Goal: Task Accomplishment & Management: Use online tool/utility

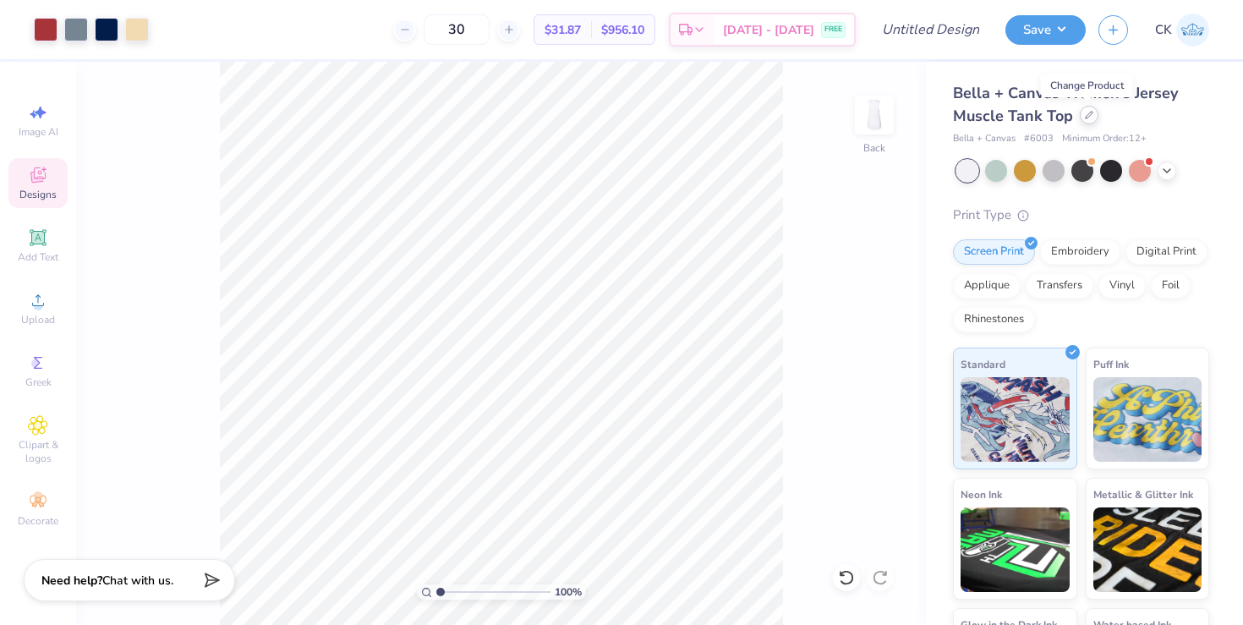
click at [1087, 116] on icon at bounding box center [1089, 115] width 8 height 8
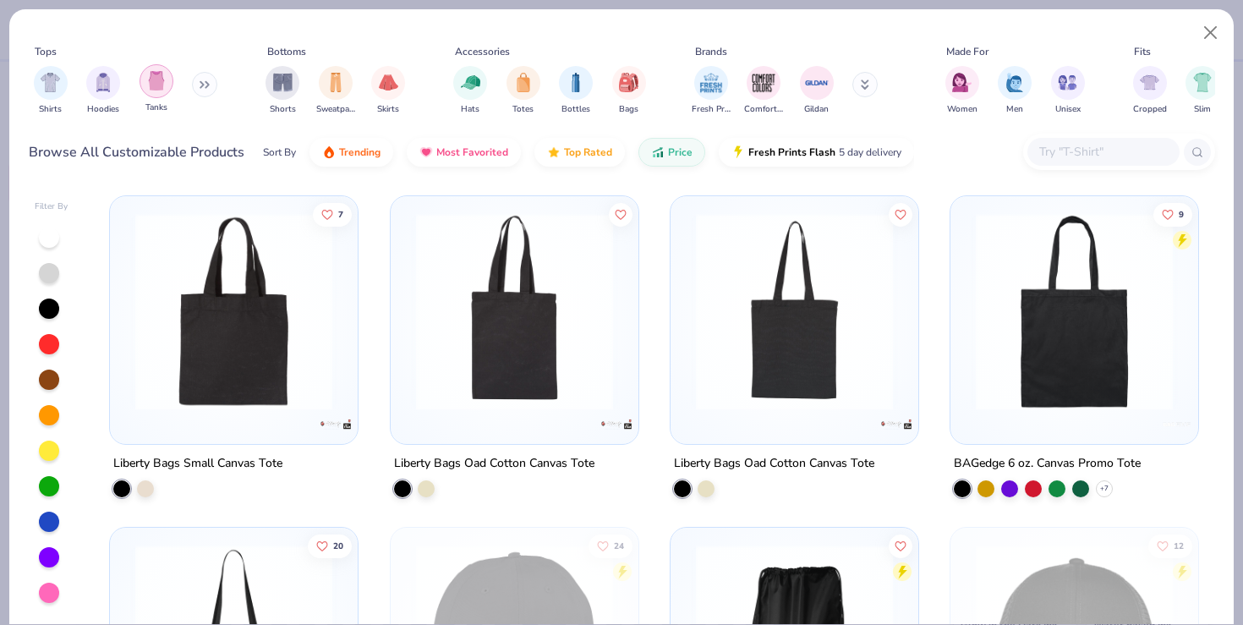
click at [147, 86] on img "filter for Tanks" at bounding box center [156, 80] width 19 height 19
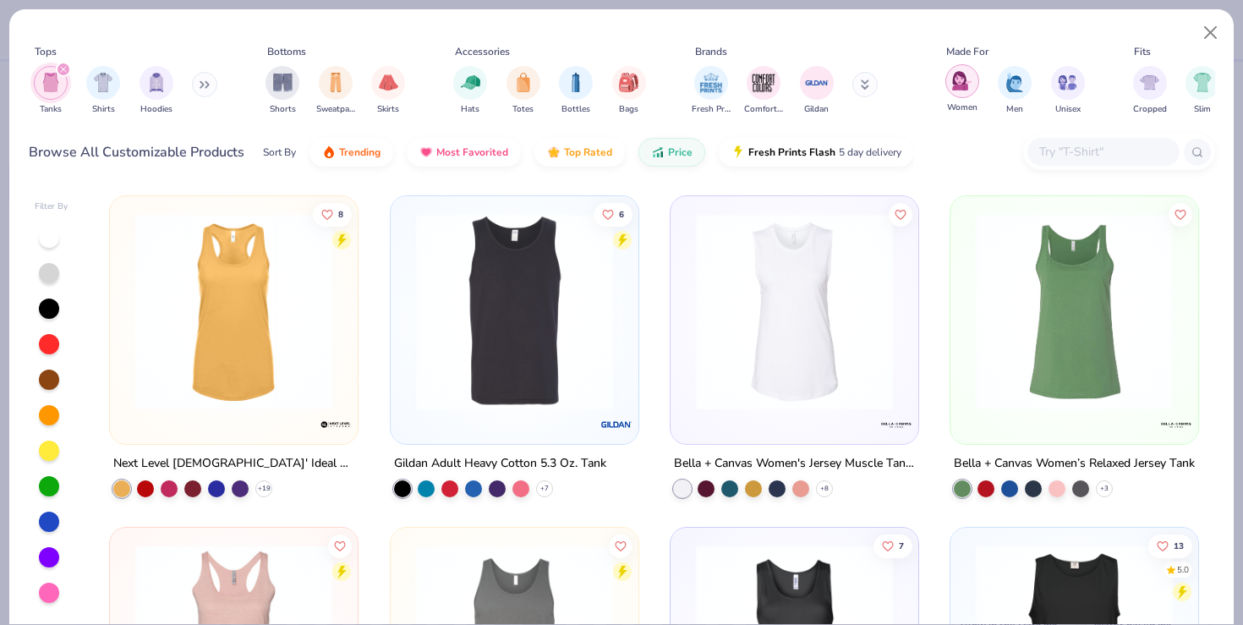
click at [963, 89] on img "filter for Women" at bounding box center [961, 80] width 19 height 19
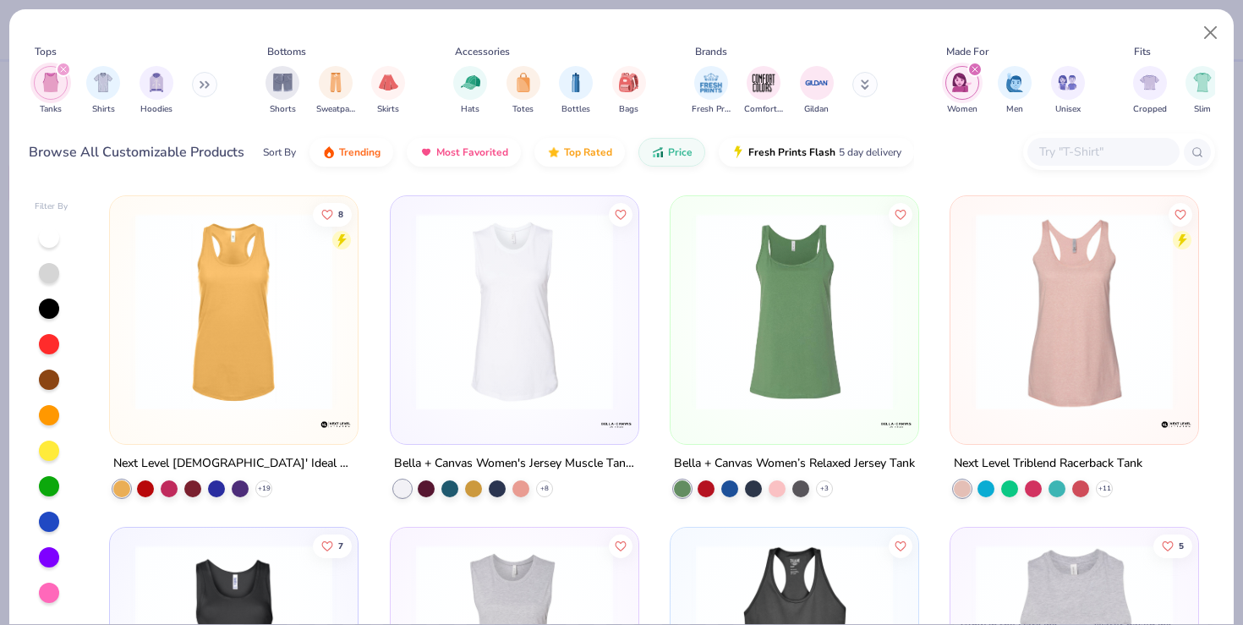
scroll to position [14, 0]
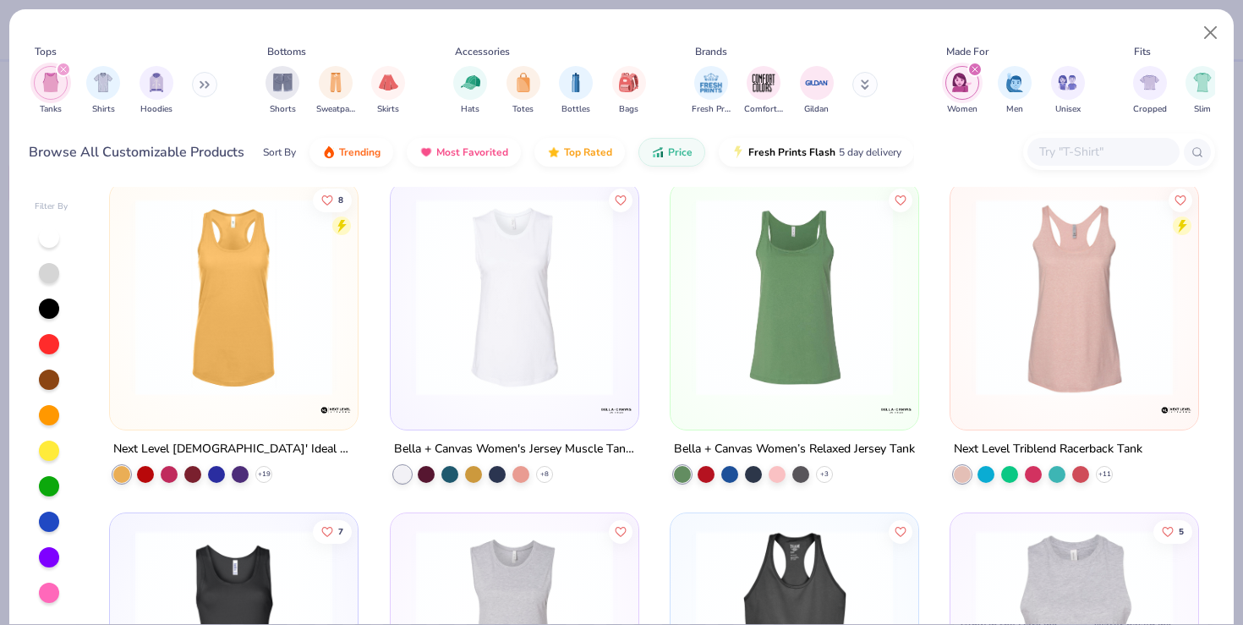
click at [536, 350] on img at bounding box center [515, 297] width 214 height 197
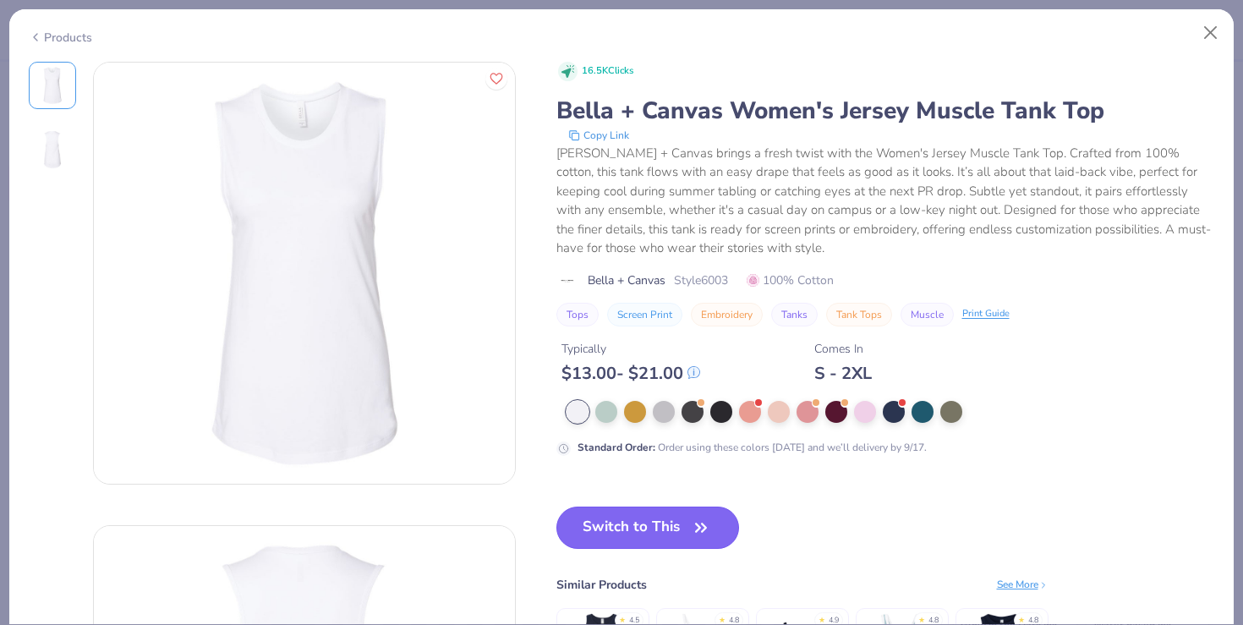
click at [627, 546] on button "Switch to This" at bounding box center [647, 527] width 183 height 42
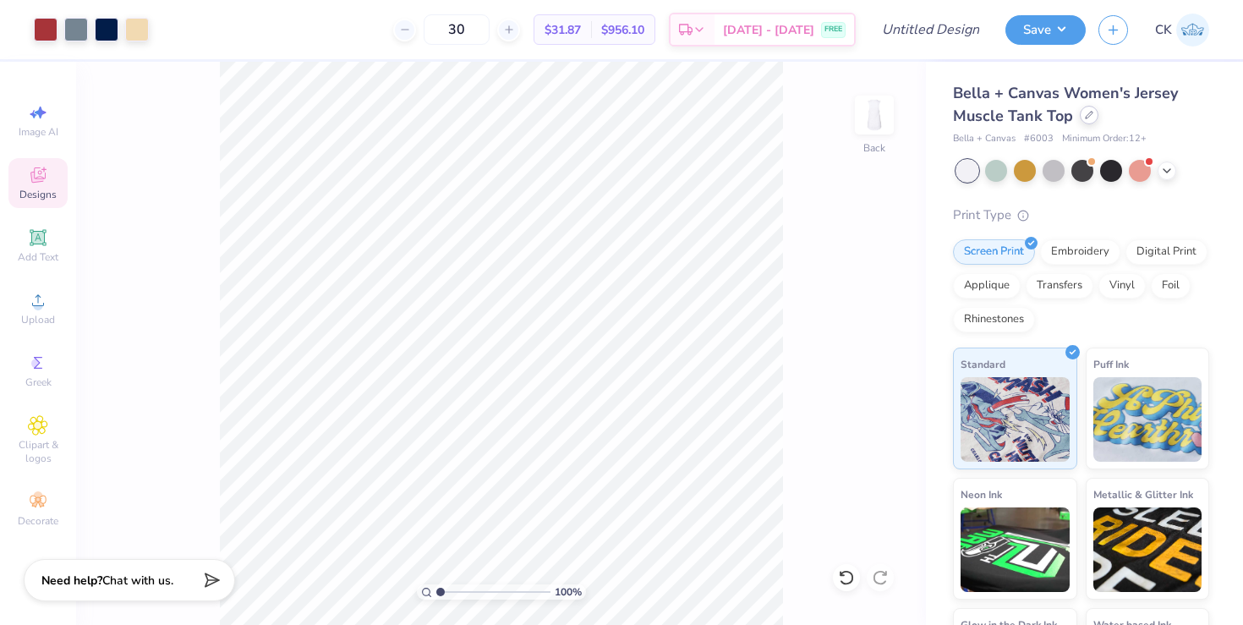
click at [1085, 118] on icon at bounding box center [1089, 115] width 8 height 8
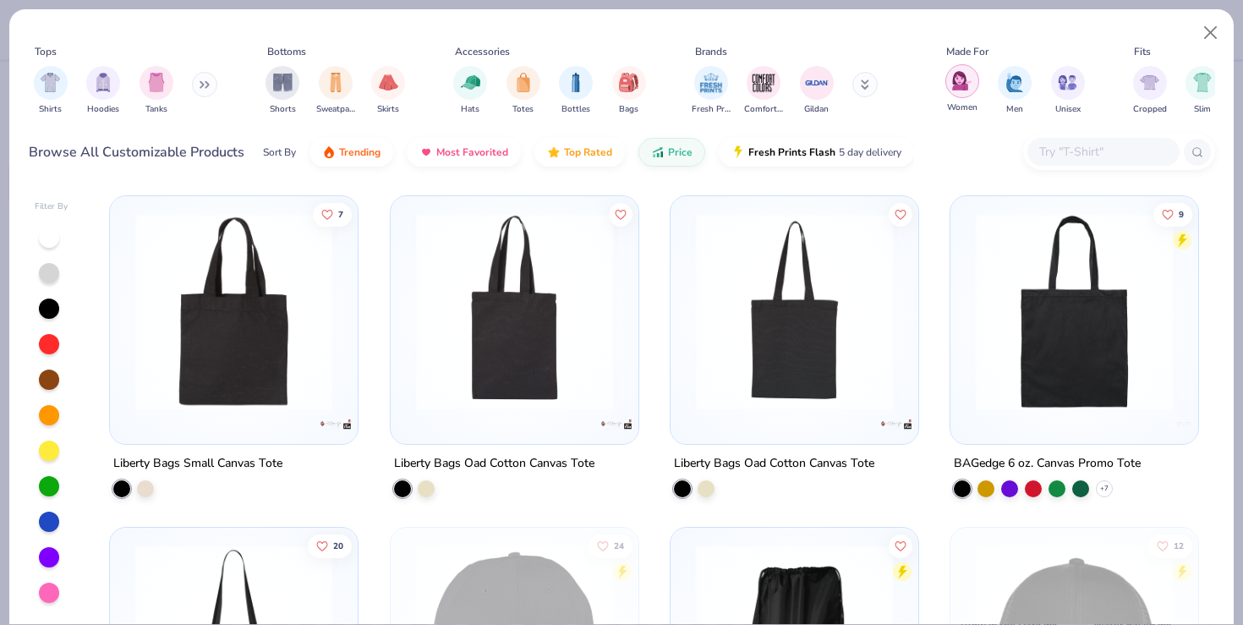
click at [969, 82] on img "filter for Women" at bounding box center [961, 80] width 19 height 19
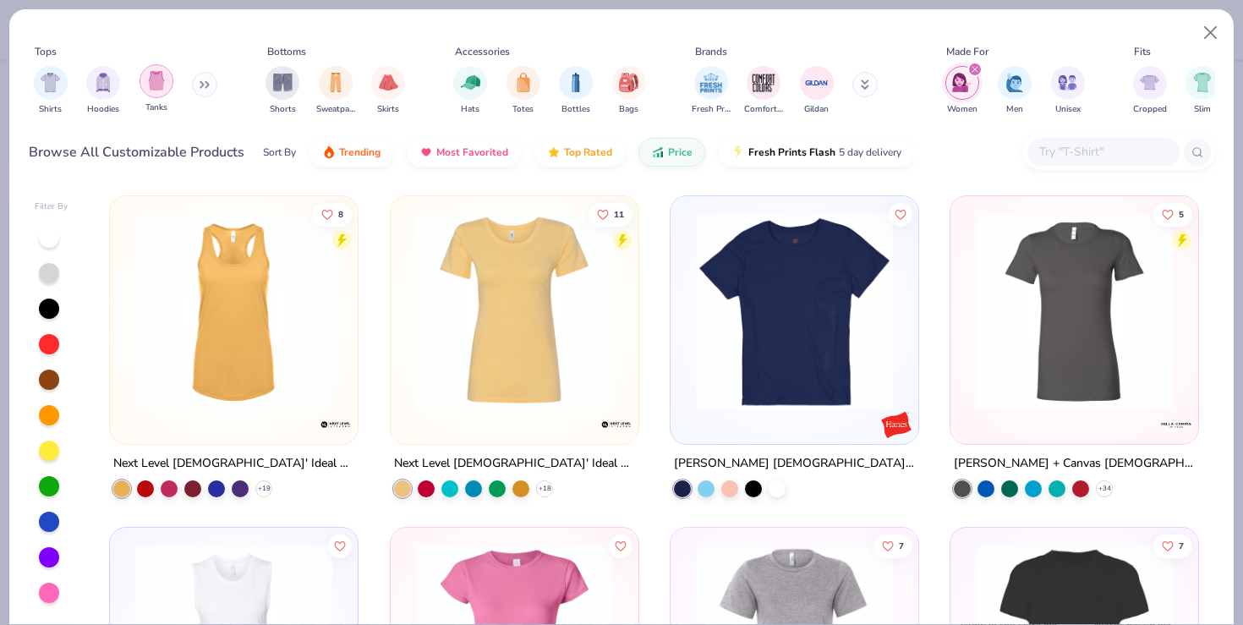
click at [152, 90] on div "filter for Tanks" at bounding box center [156, 81] width 34 height 34
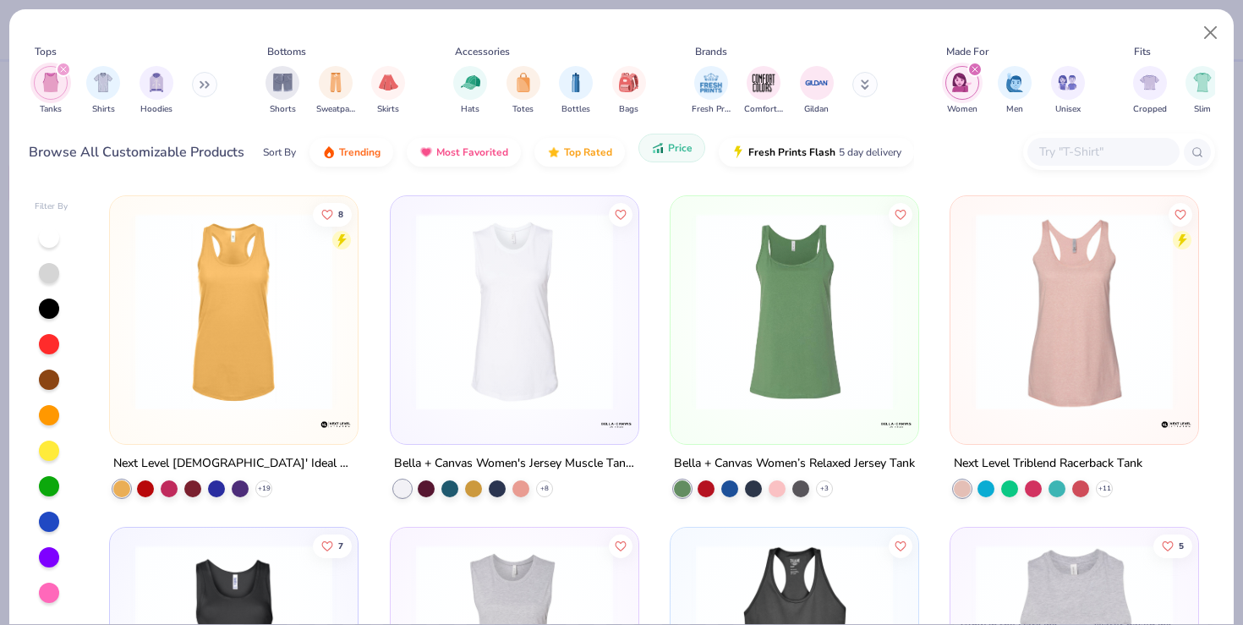
click at [662, 156] on button "Price" at bounding box center [671, 148] width 67 height 29
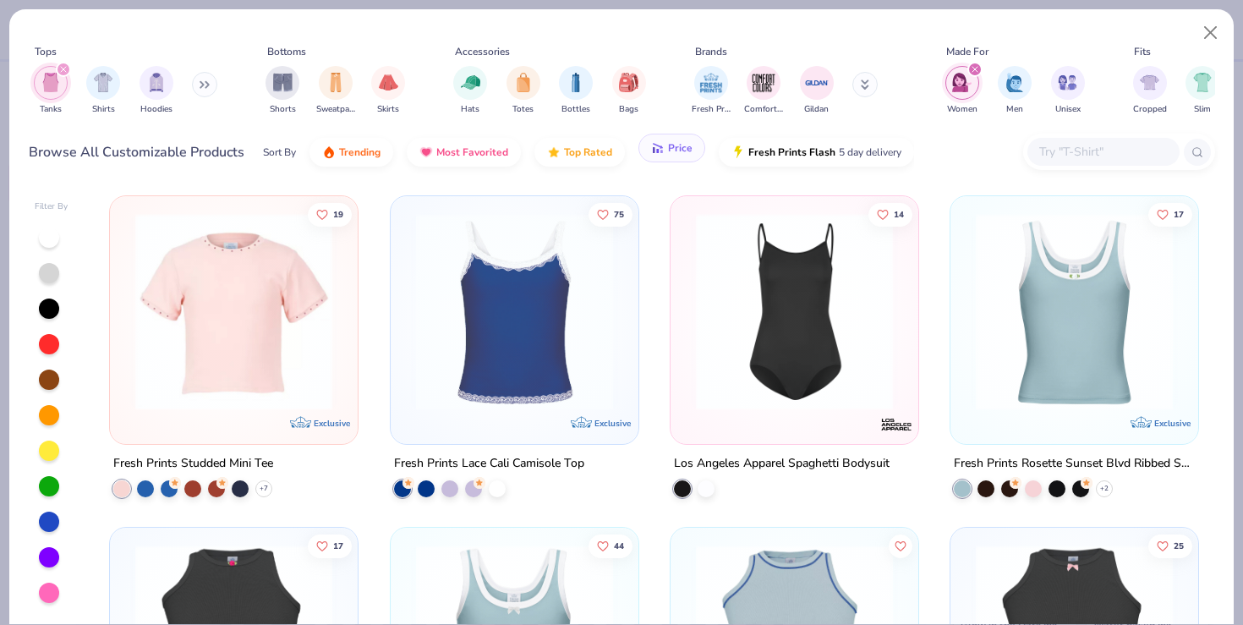
click at [662, 156] on button "Price" at bounding box center [671, 148] width 67 height 29
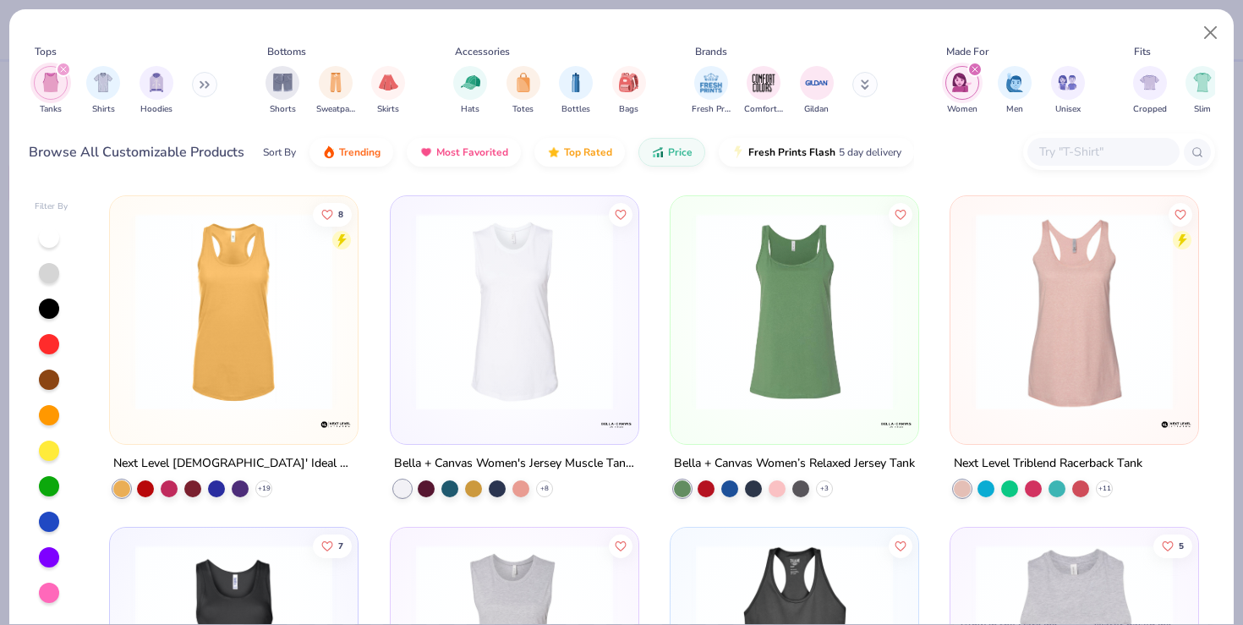
click at [214, 320] on img at bounding box center [234, 311] width 214 height 197
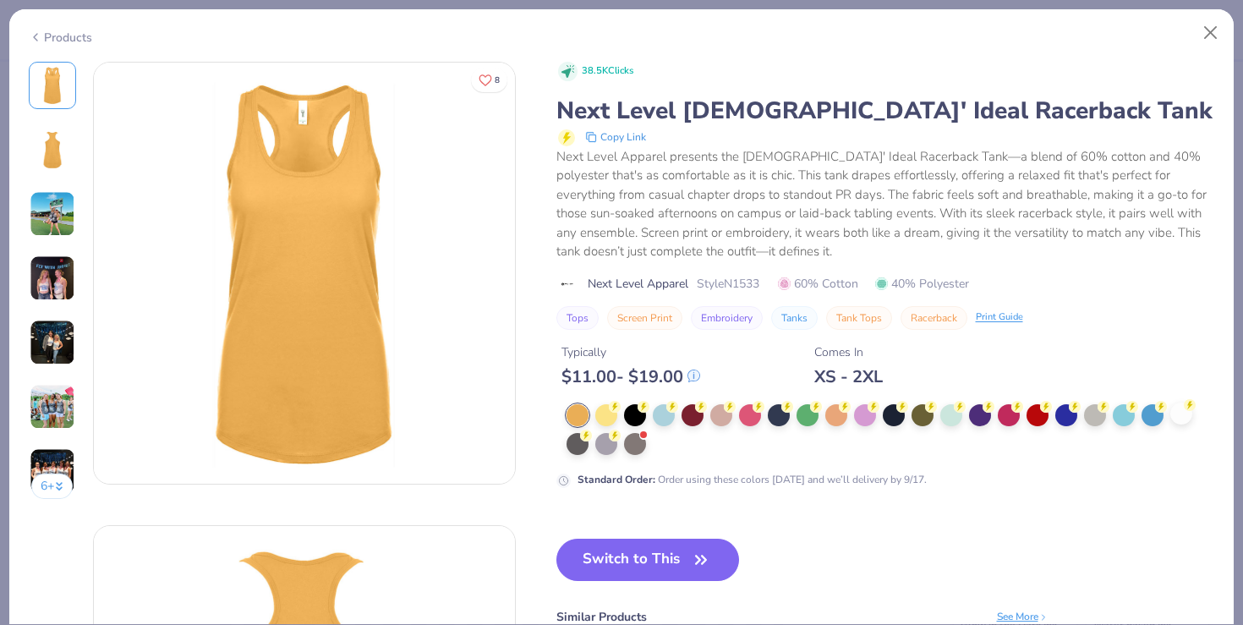
click at [1190, 424] on div at bounding box center [1181, 413] width 22 height 22
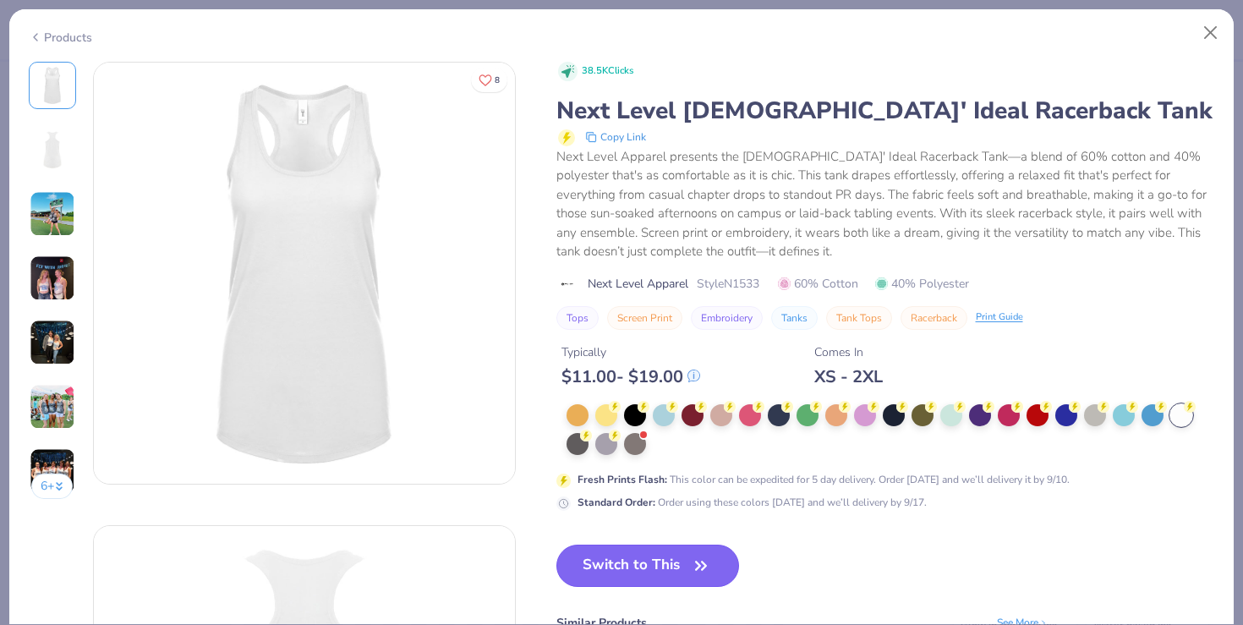
click at [680, 556] on button "Switch to This" at bounding box center [647, 565] width 183 height 42
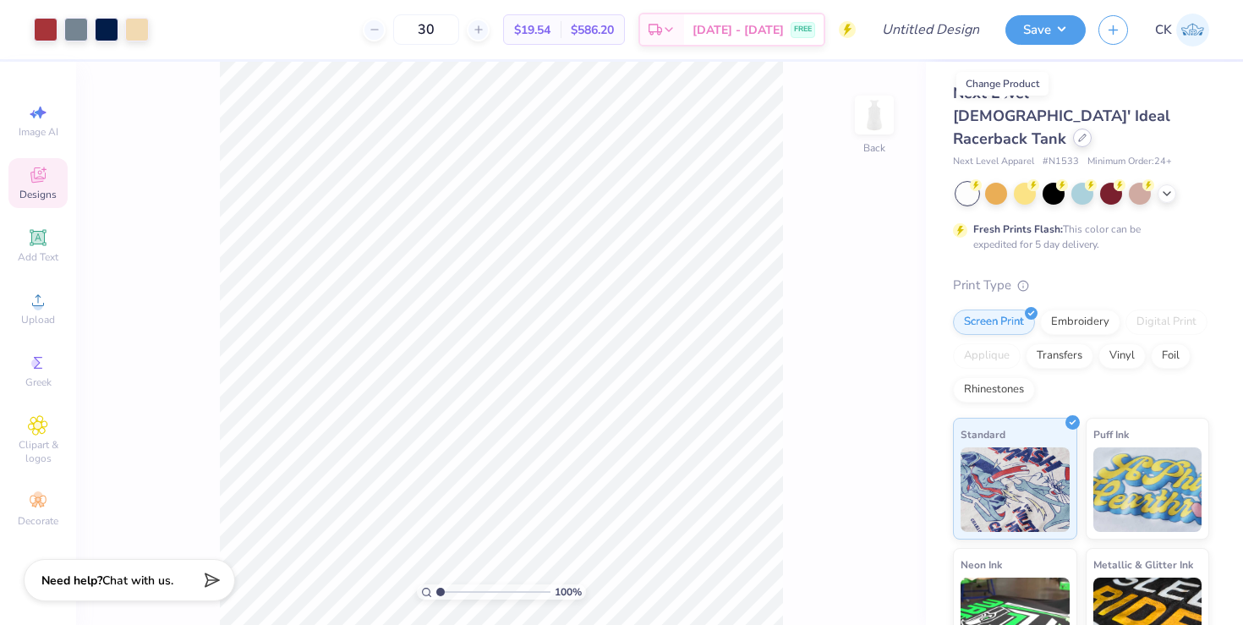
click at [1073, 129] on div at bounding box center [1082, 138] width 19 height 19
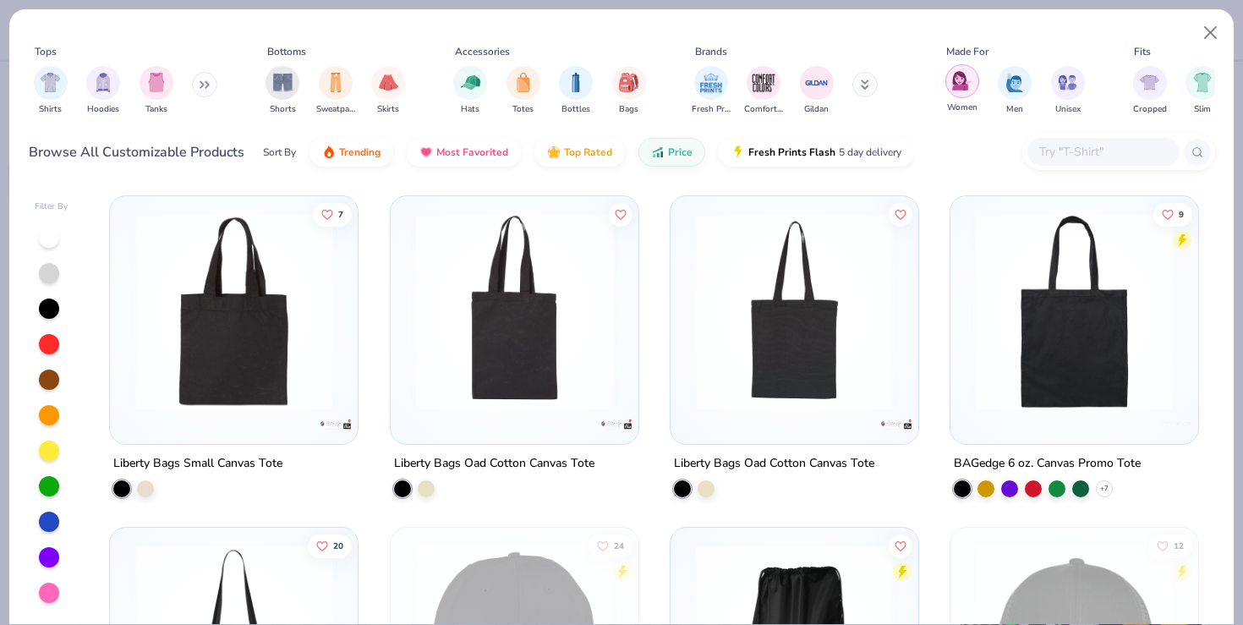
click at [966, 86] on img "filter for Women" at bounding box center [961, 80] width 19 height 19
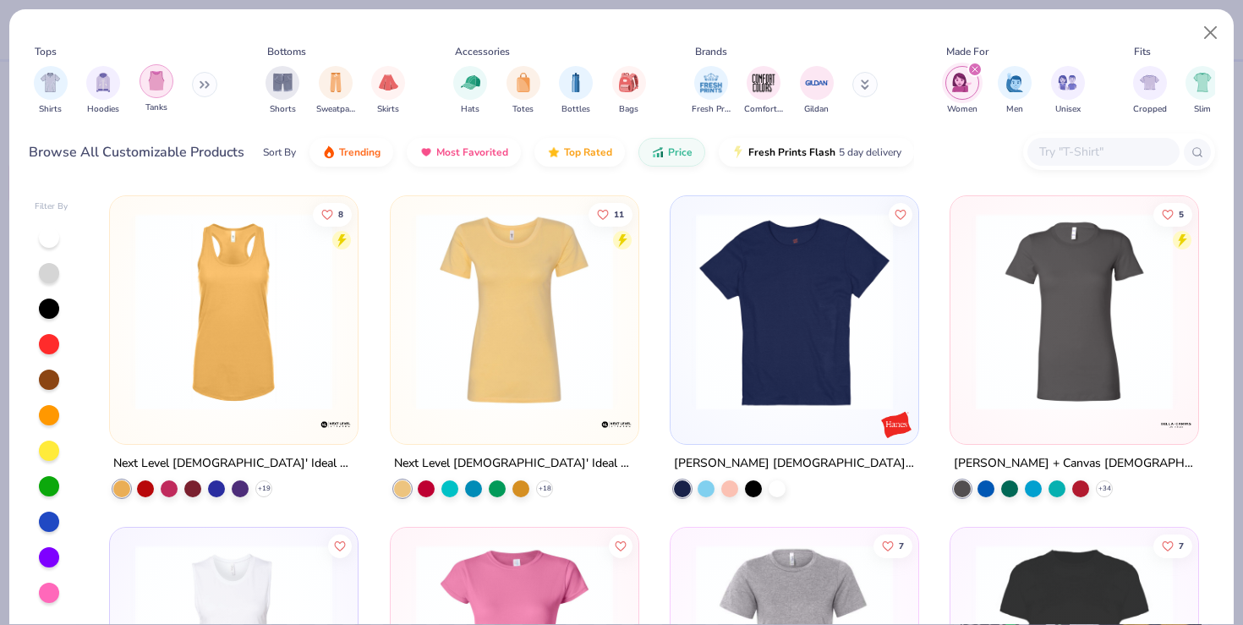
click at [156, 95] on div "filter for Tanks" at bounding box center [156, 81] width 34 height 34
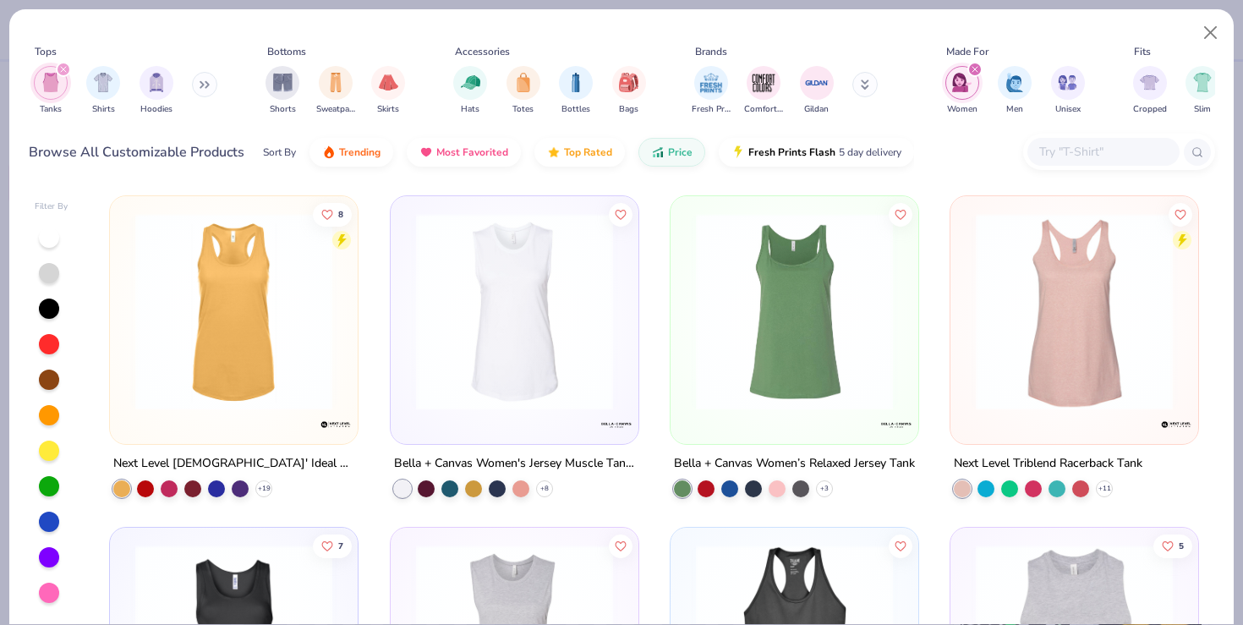
click at [791, 383] on img at bounding box center [794, 311] width 214 height 197
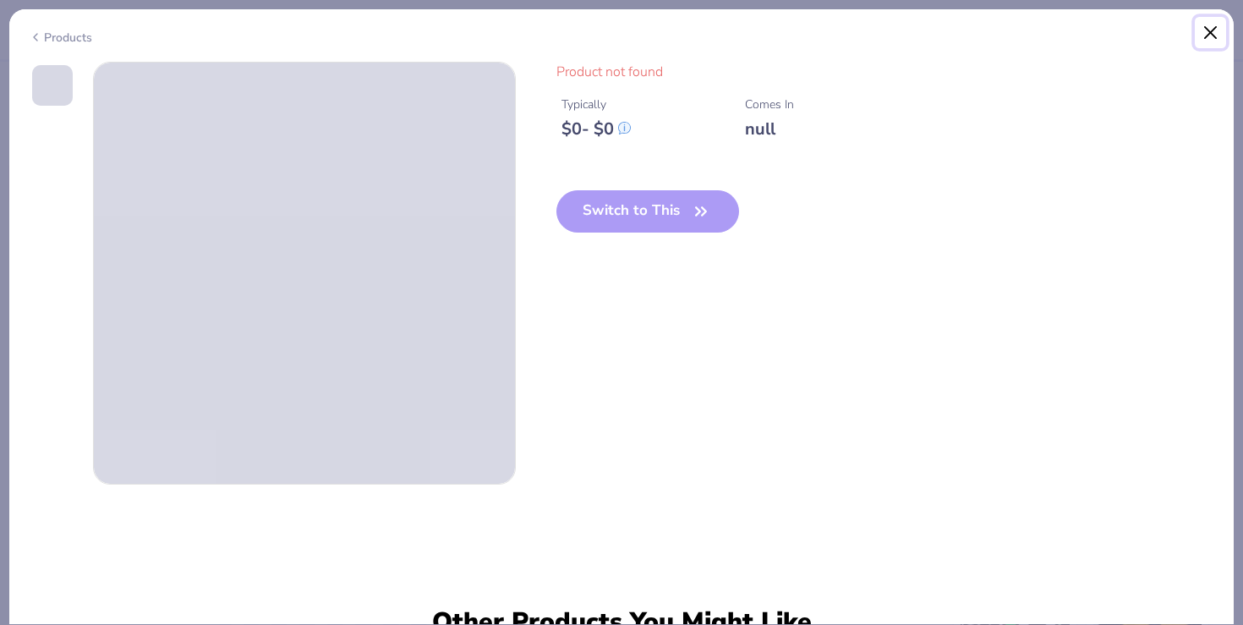
click at [1202, 27] on button "Close" at bounding box center [1211, 33] width 32 height 32
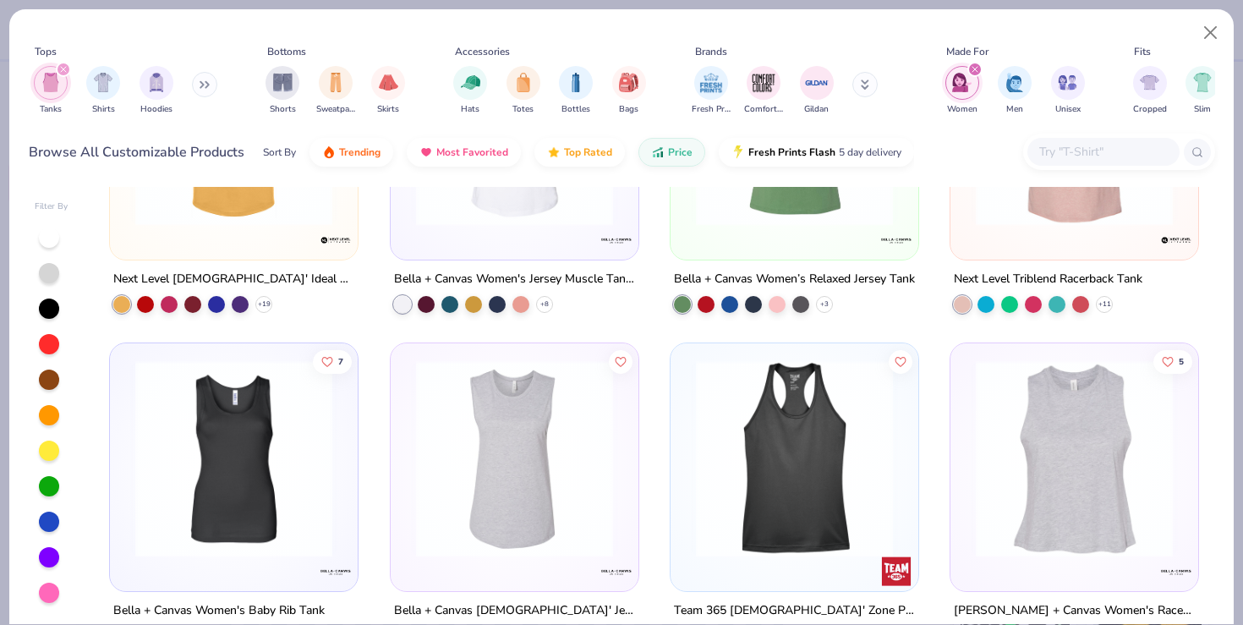
scroll to position [271, 0]
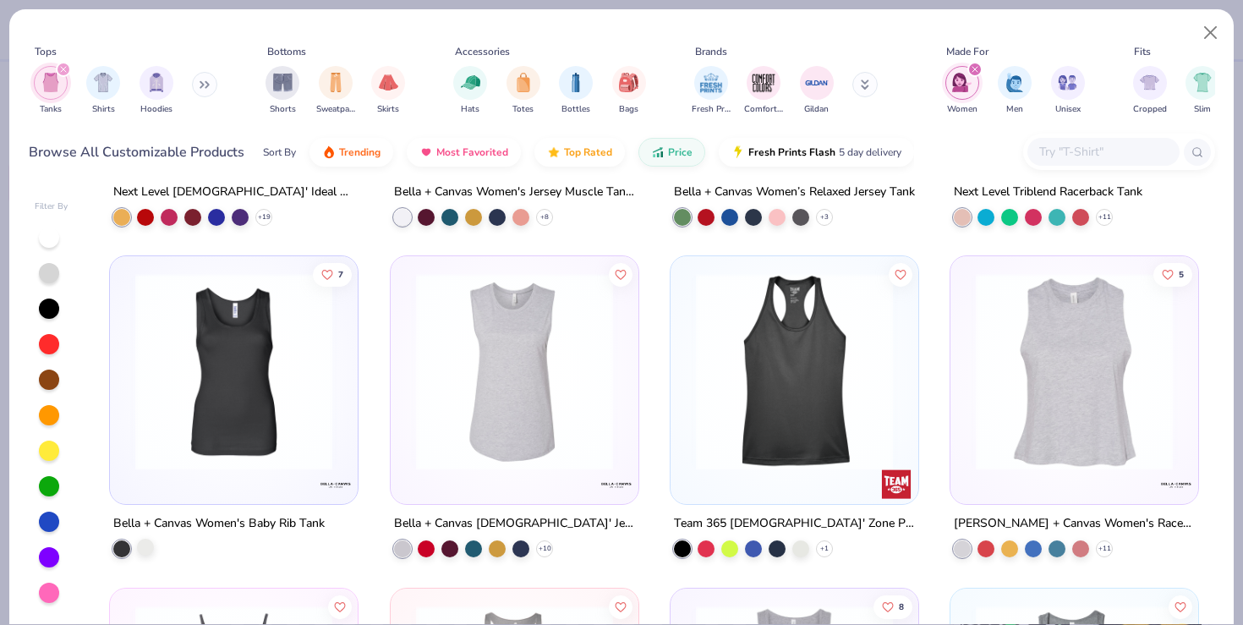
click at [151, 543] on div at bounding box center [145, 547] width 17 height 17
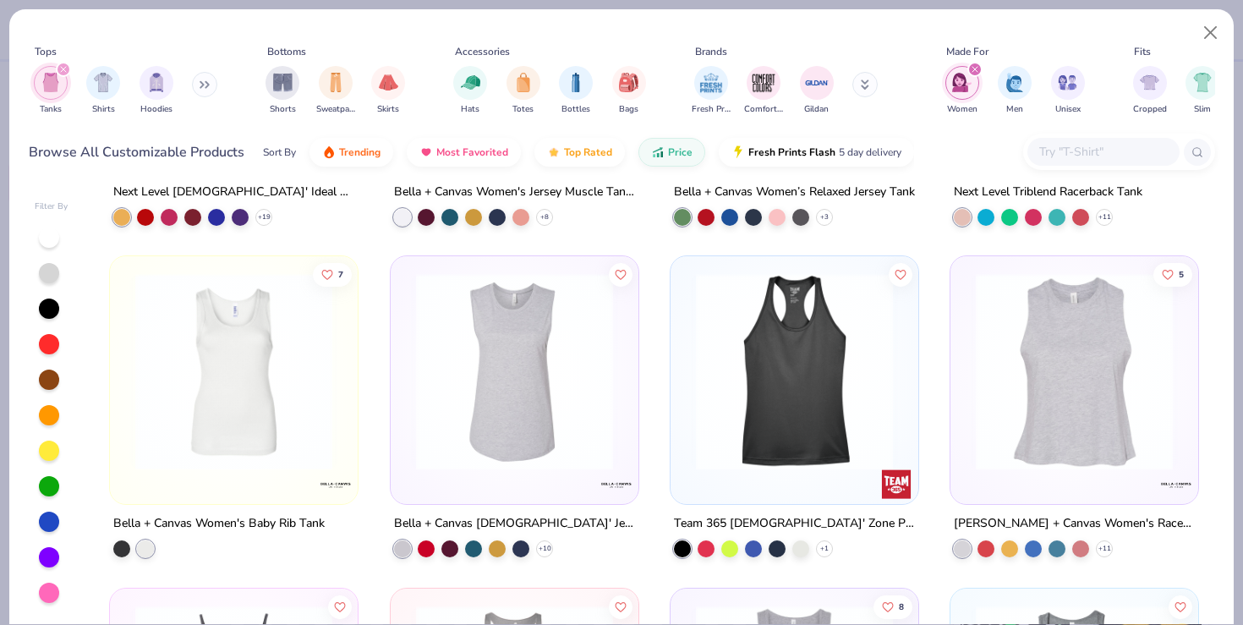
click at [284, 448] on img at bounding box center [234, 371] width 214 height 197
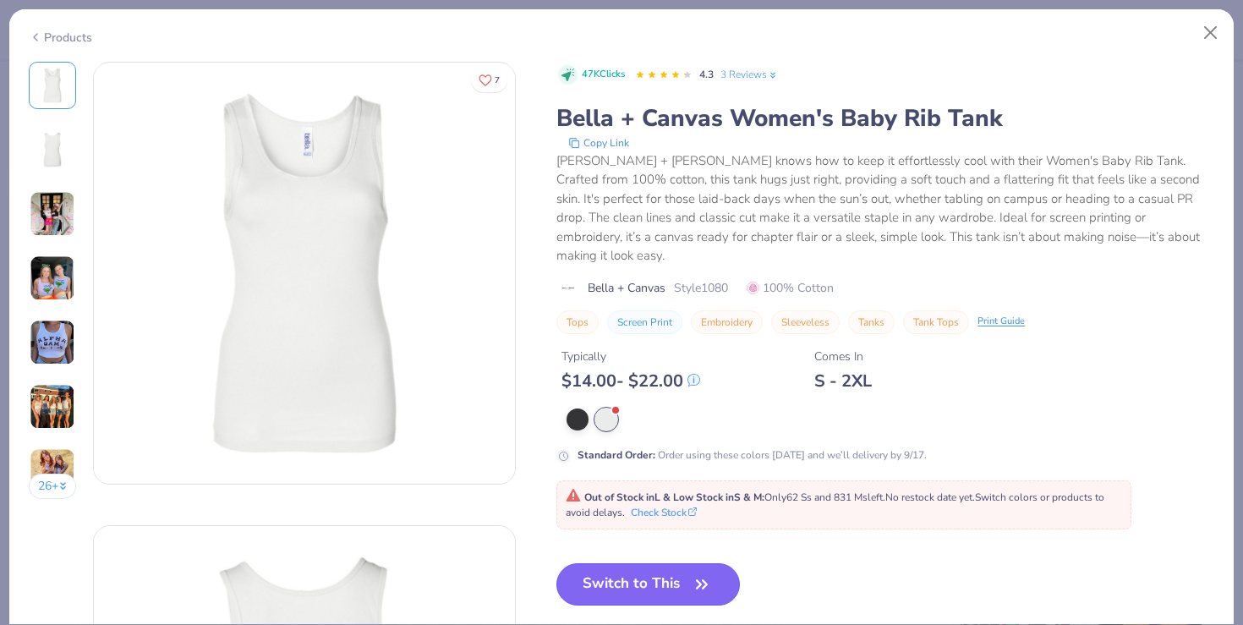
click at [678, 569] on button "Switch to This" at bounding box center [647, 584] width 183 height 42
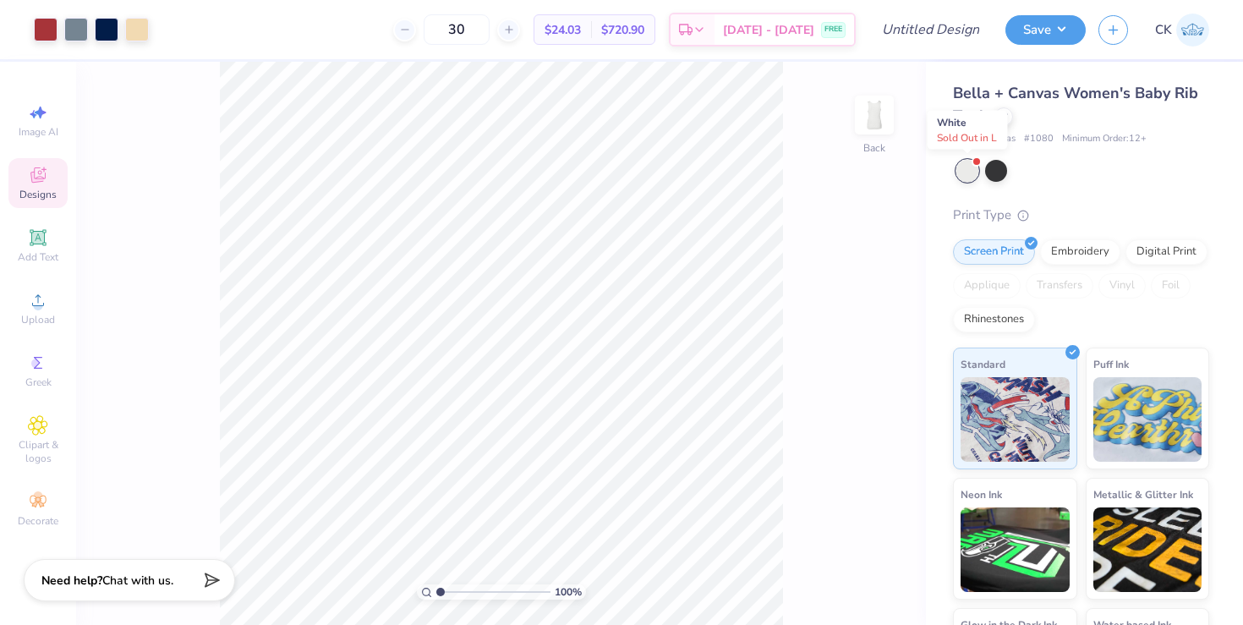
click at [971, 172] on div at bounding box center [967, 171] width 22 height 22
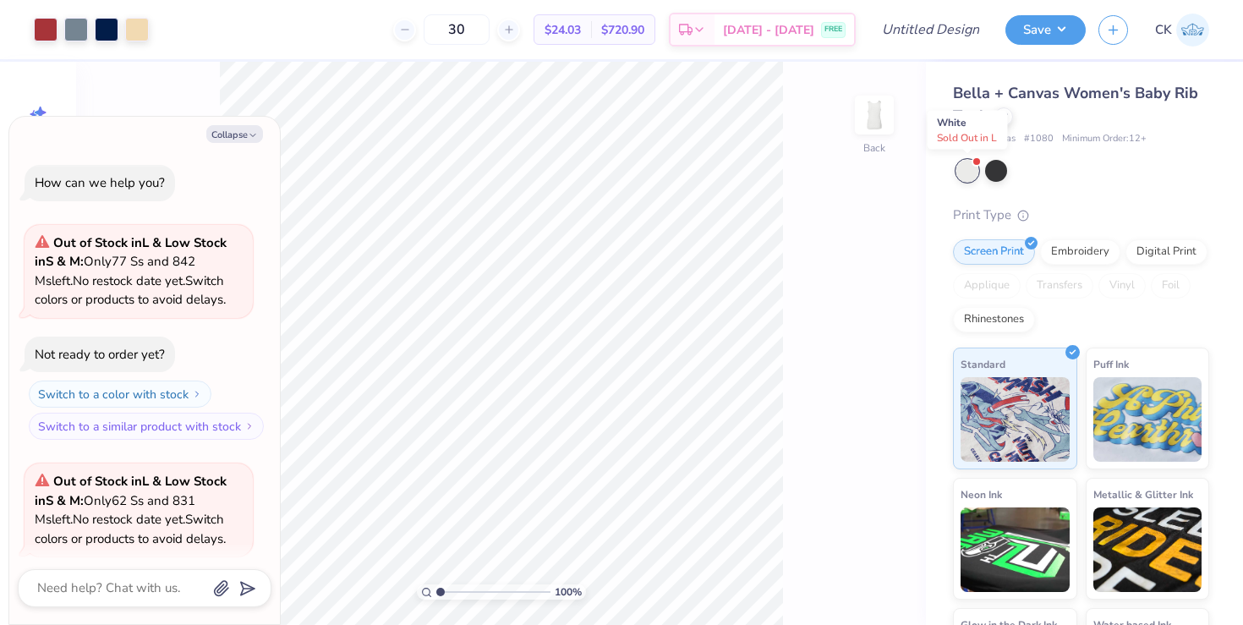
scroll to position [131, 0]
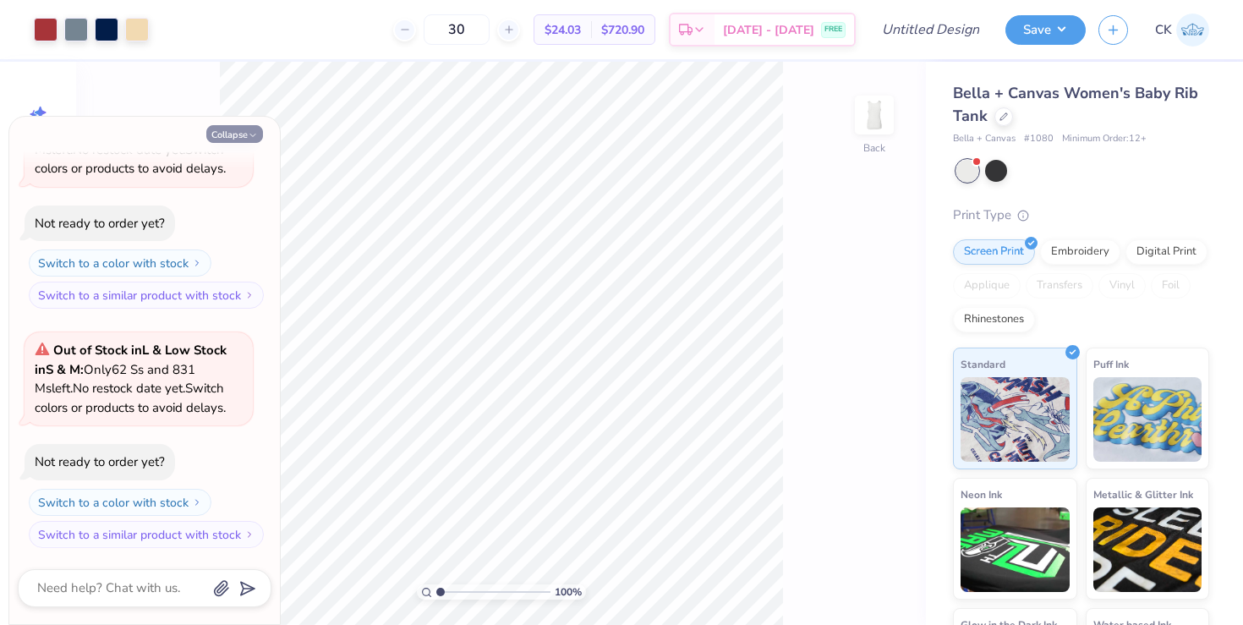
click at [246, 129] on button "Collapse" at bounding box center [234, 134] width 57 height 18
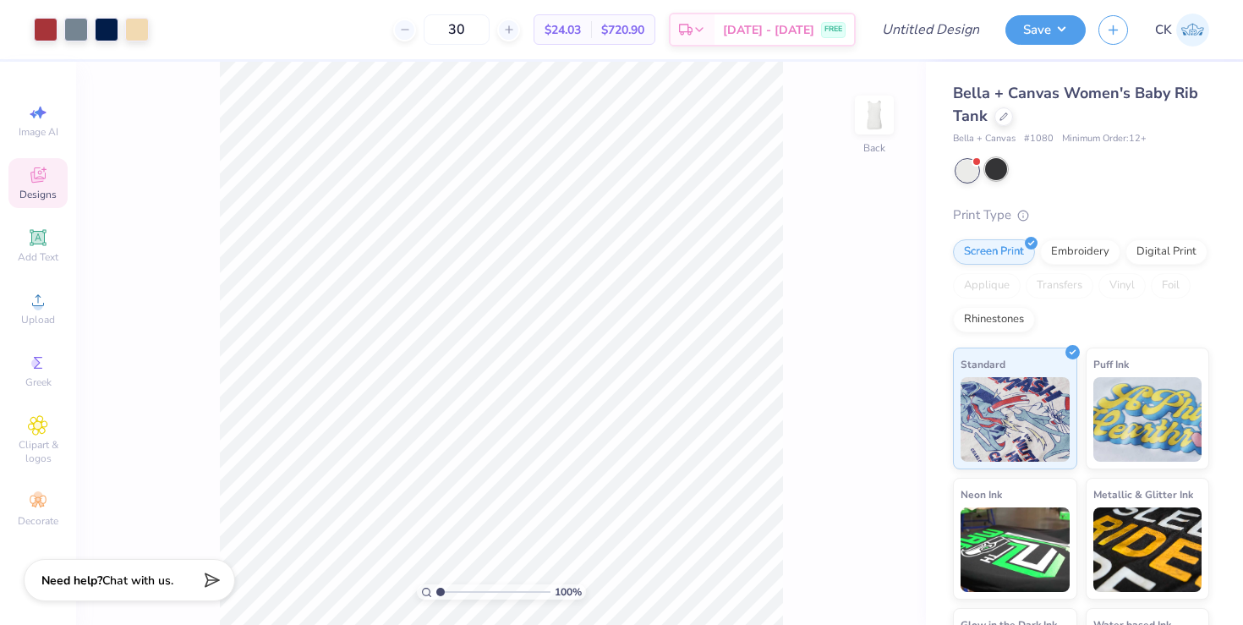
click at [996, 173] on div at bounding box center [996, 169] width 22 height 22
click at [998, 171] on div at bounding box center [996, 169] width 22 height 22
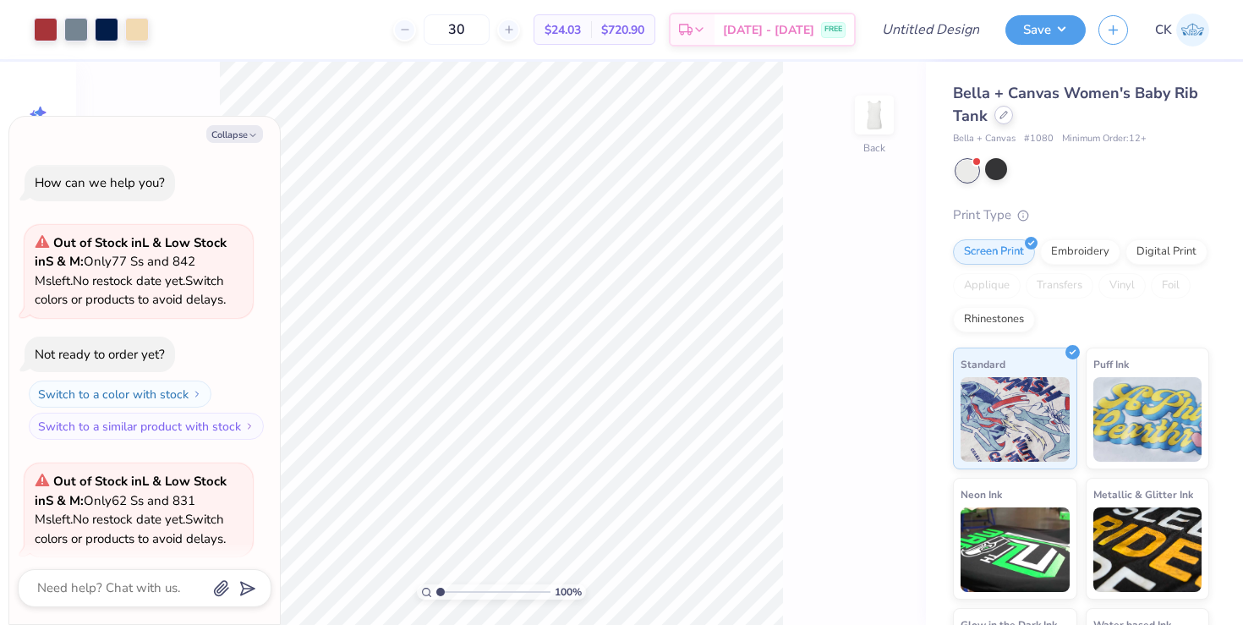
scroll to position [370, 0]
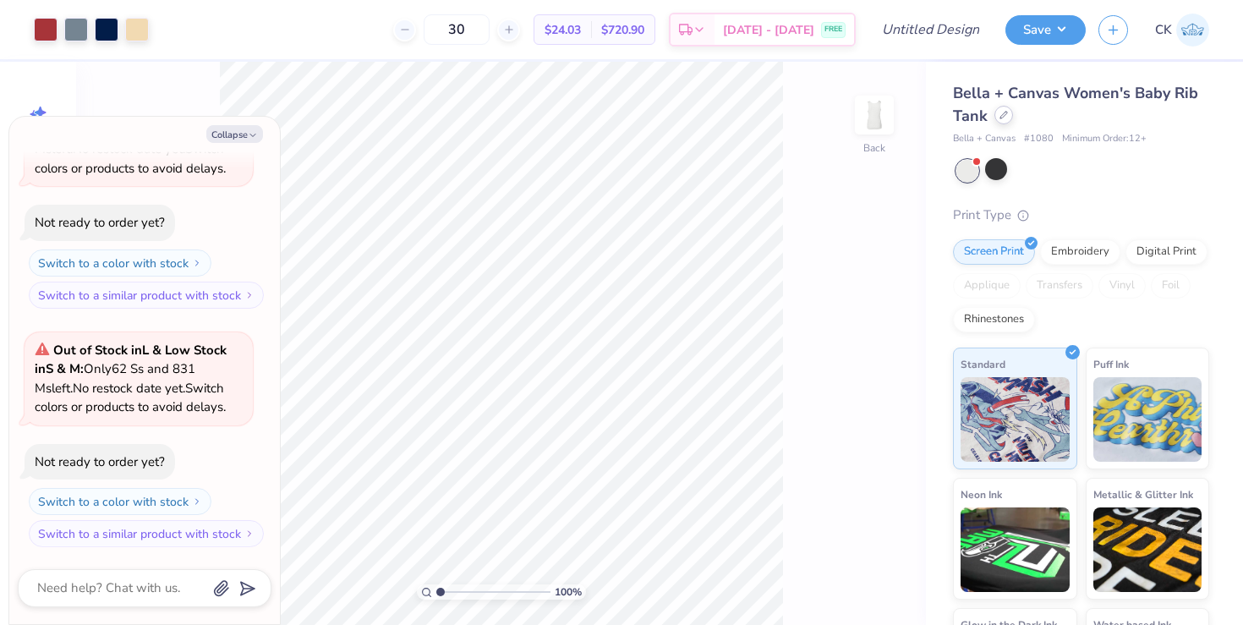
click at [1007, 119] on div at bounding box center [1003, 115] width 19 height 19
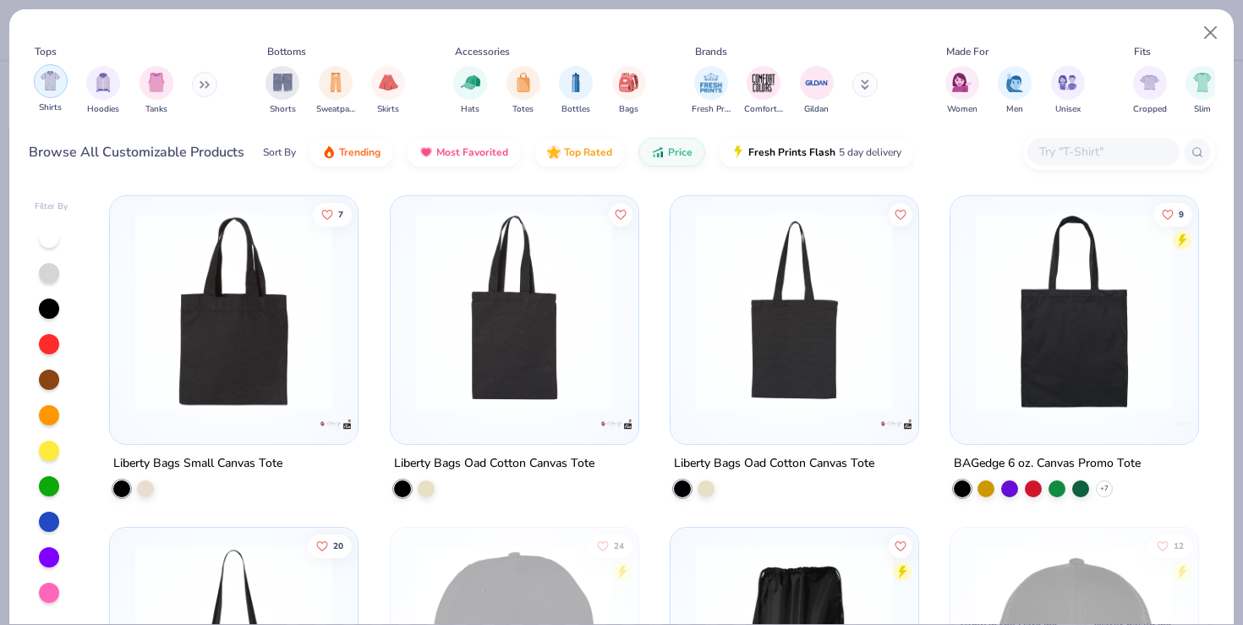
click at [42, 85] on img "filter for Shirts" at bounding box center [50, 80] width 19 height 19
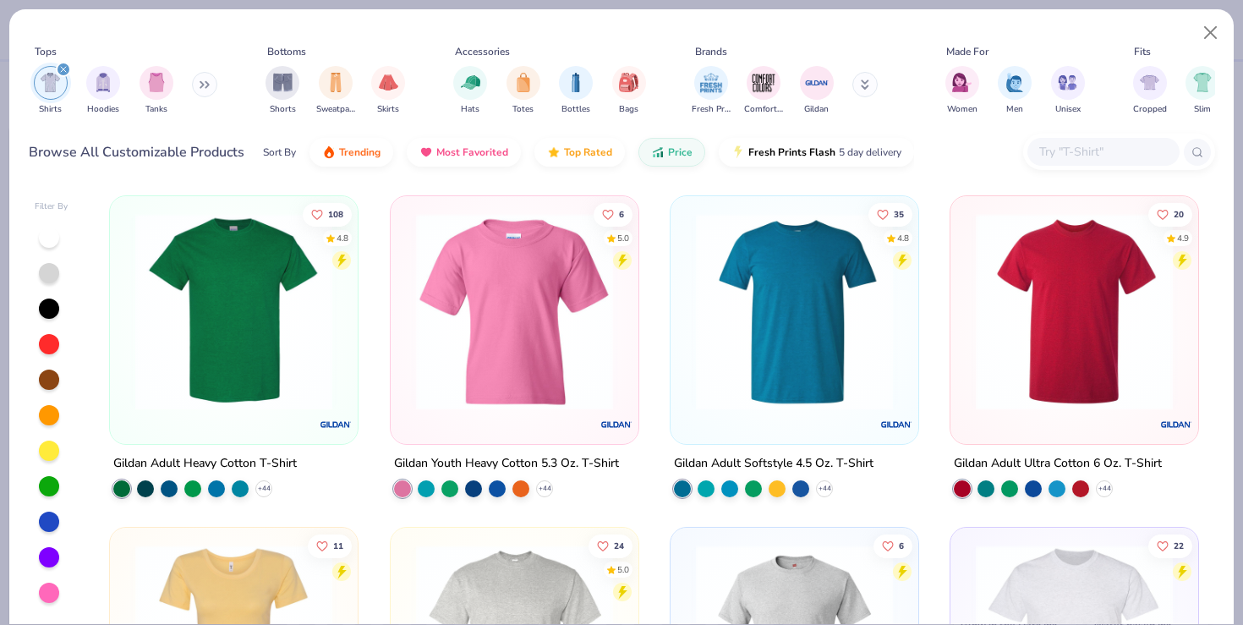
click at [62, 74] on div "filter for Shirts" at bounding box center [63, 69] width 15 height 15
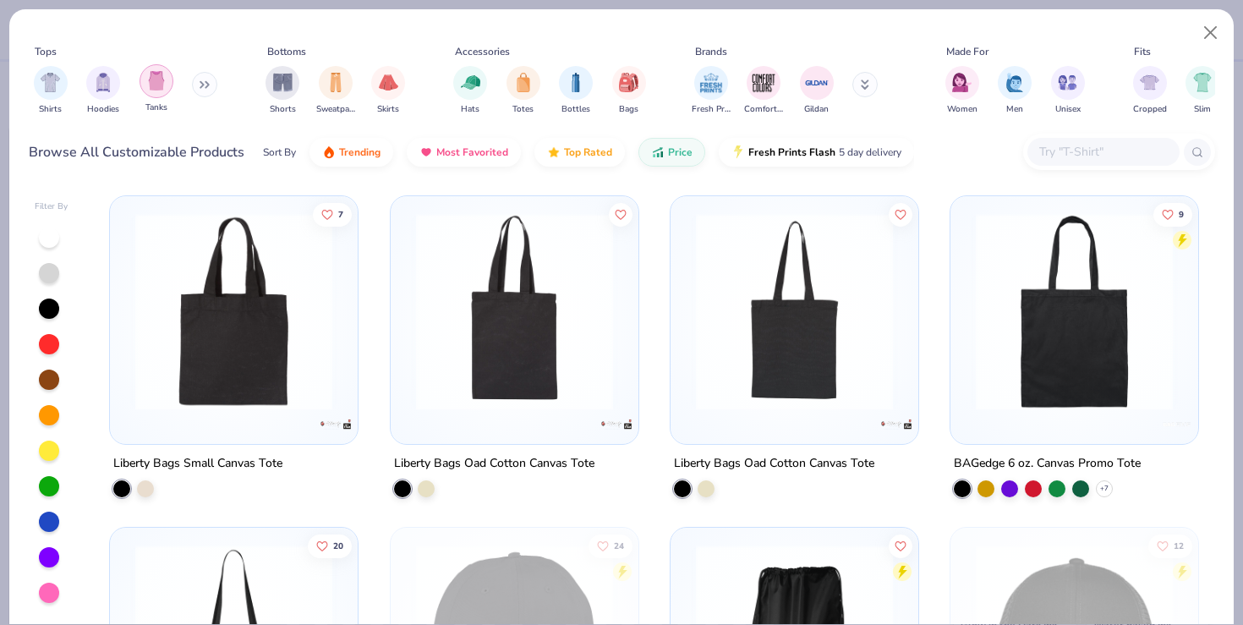
click at [152, 85] on img "filter for Tanks" at bounding box center [156, 80] width 19 height 19
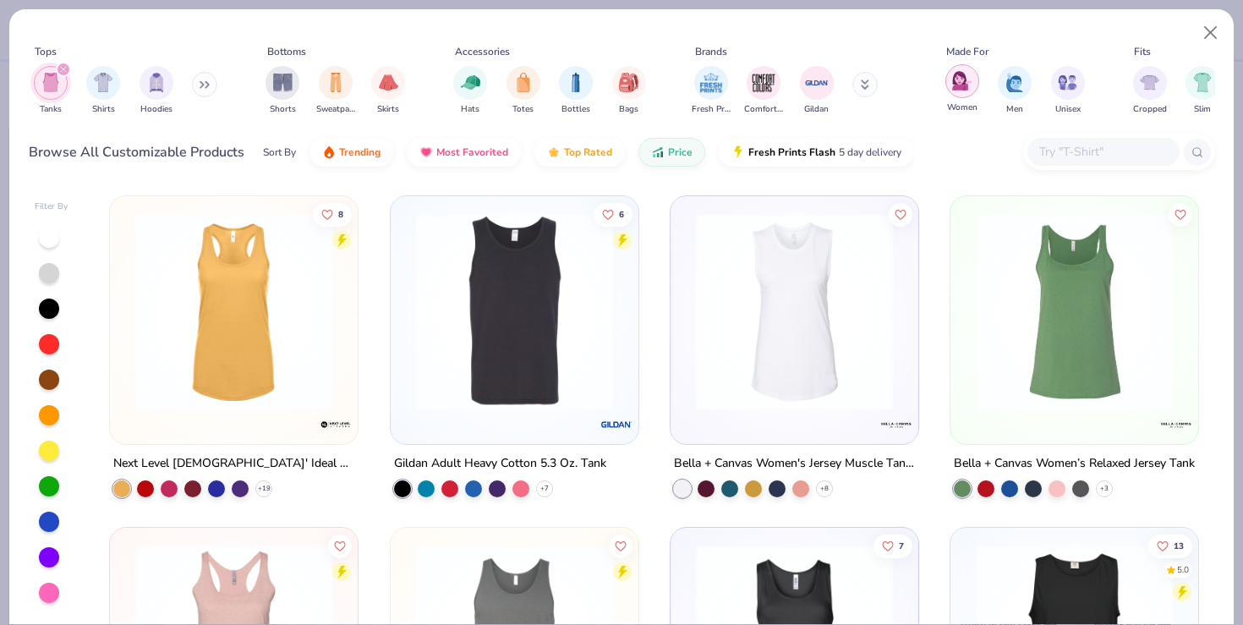
click at [960, 81] on img "filter for Women" at bounding box center [961, 80] width 19 height 19
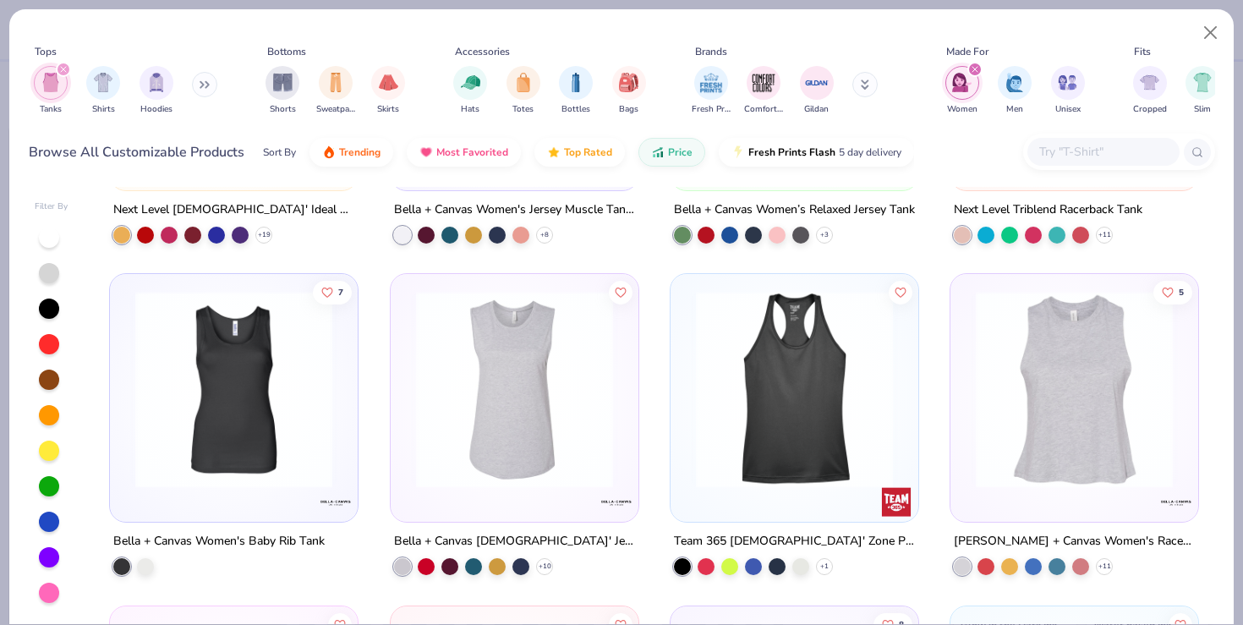
scroll to position [256, 0]
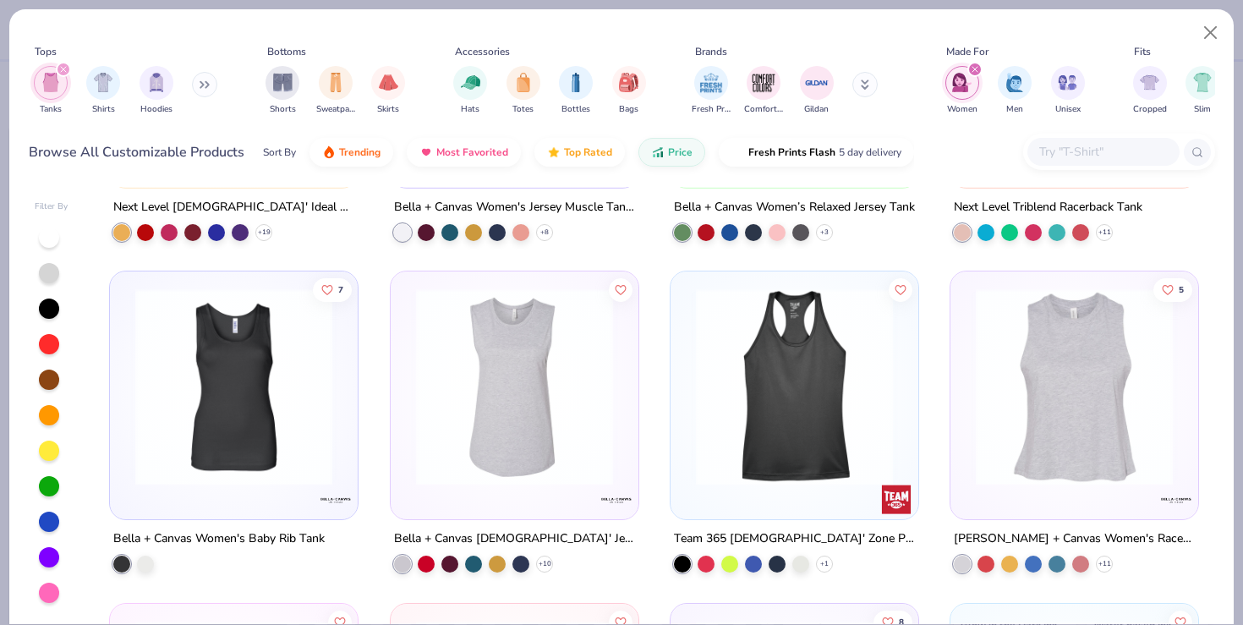
click at [539, 483] on img at bounding box center [515, 386] width 214 height 197
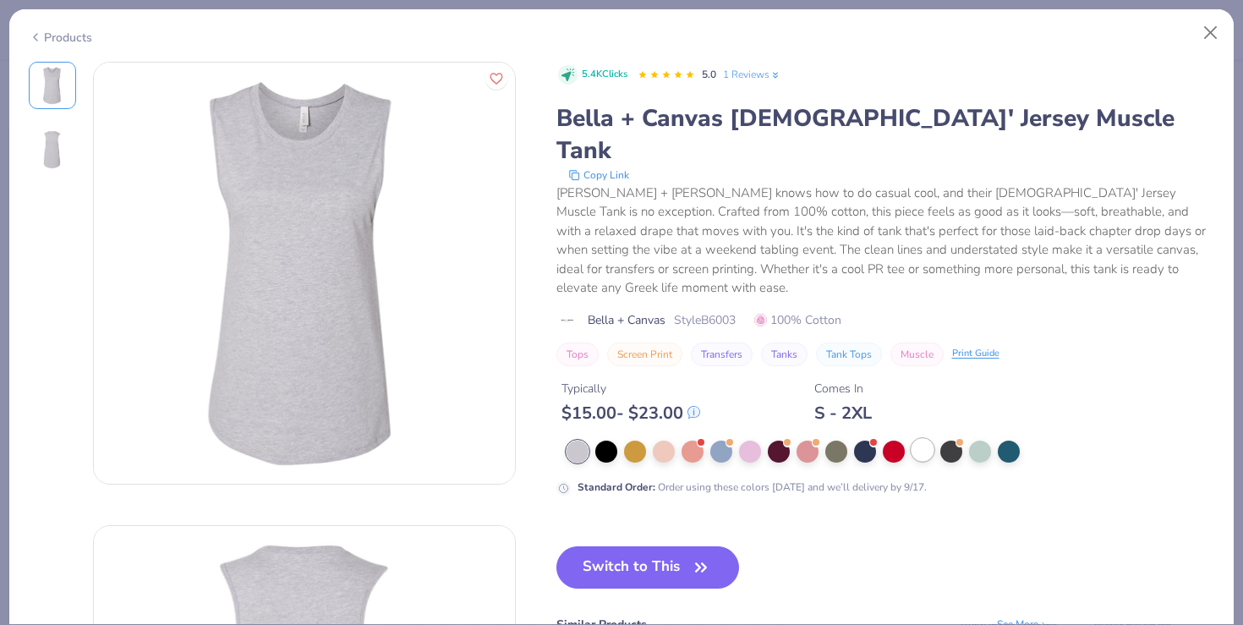
click at [917, 439] on div at bounding box center [922, 450] width 22 height 22
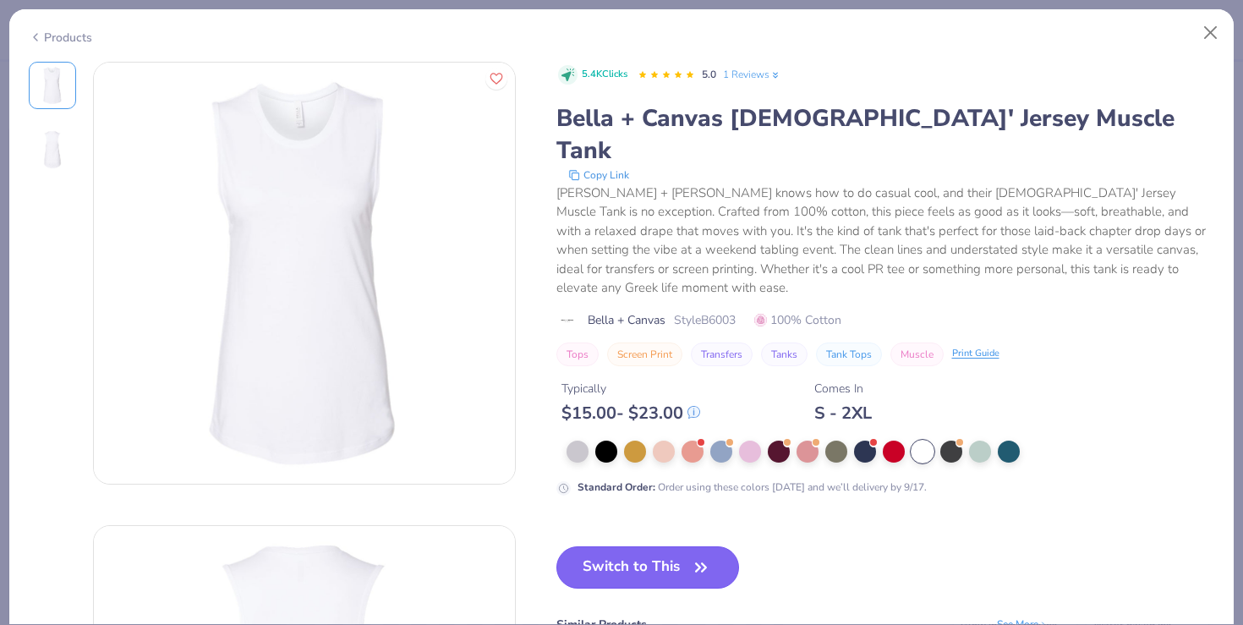
click at [672, 546] on button "Switch to This" at bounding box center [647, 567] width 183 height 42
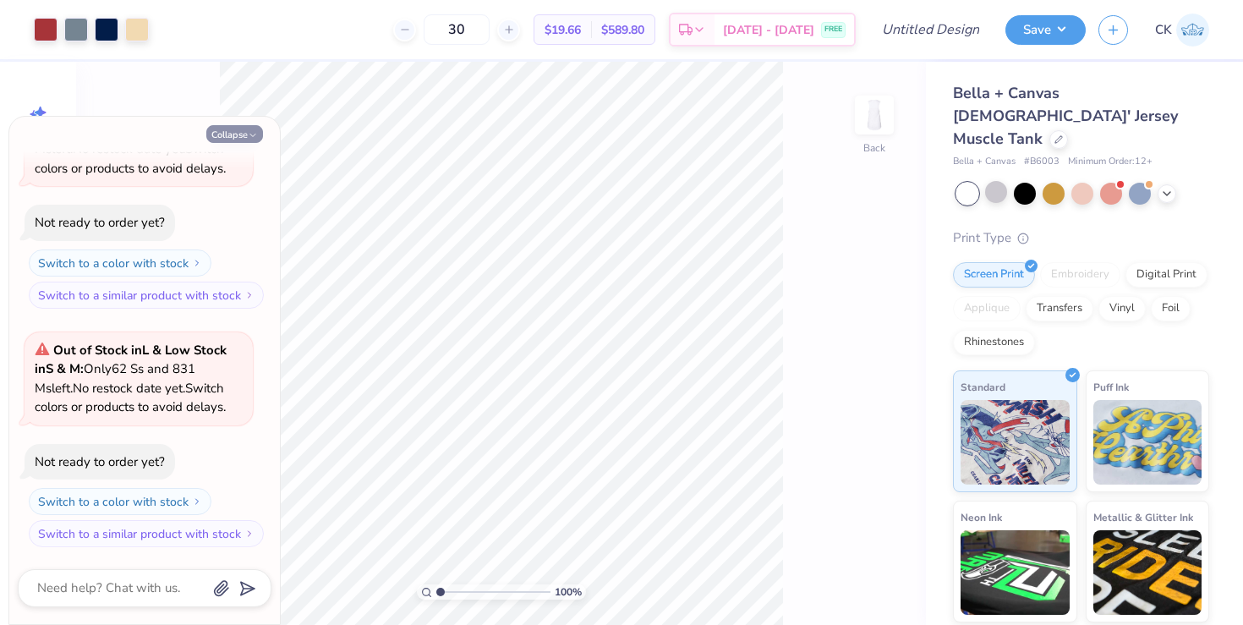
click at [228, 134] on button "Collapse" at bounding box center [234, 134] width 57 height 18
type textarea "x"
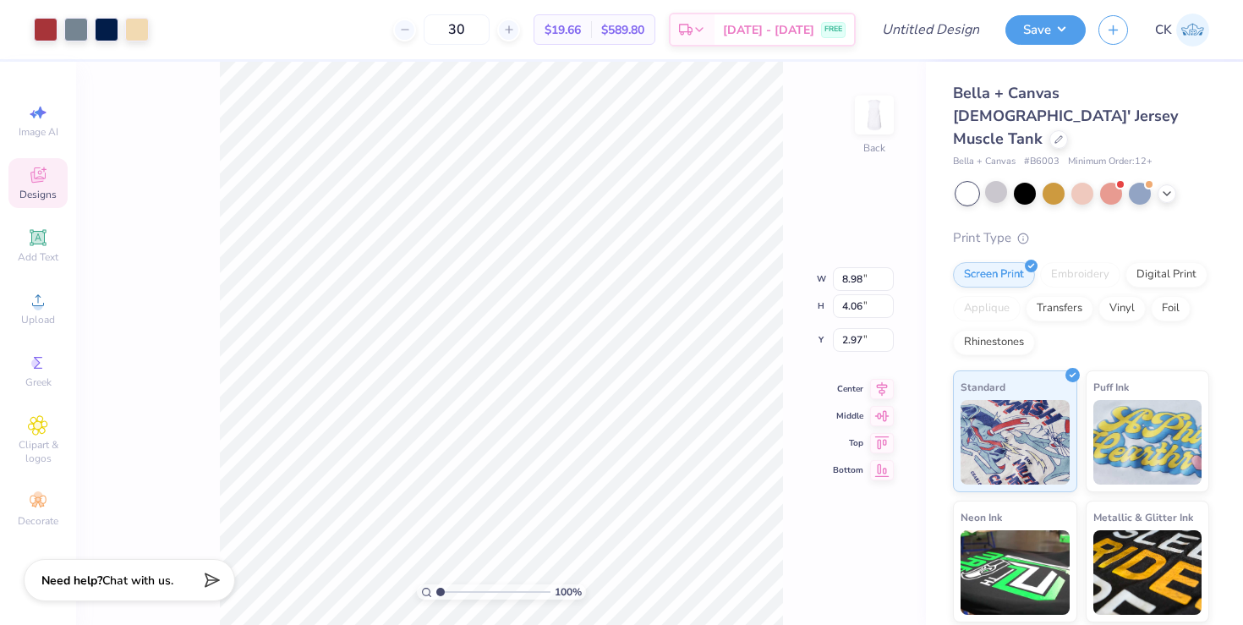
type input "1.85"
click at [765, 285] on div "100 % Back W 8.98 8.98 " H 4.06 4.06 " Y 1.85 1.85 " Center Middle Top Bottom" at bounding box center [501, 343] width 850 height 563
click at [1055, 134] on icon at bounding box center [1058, 137] width 7 height 7
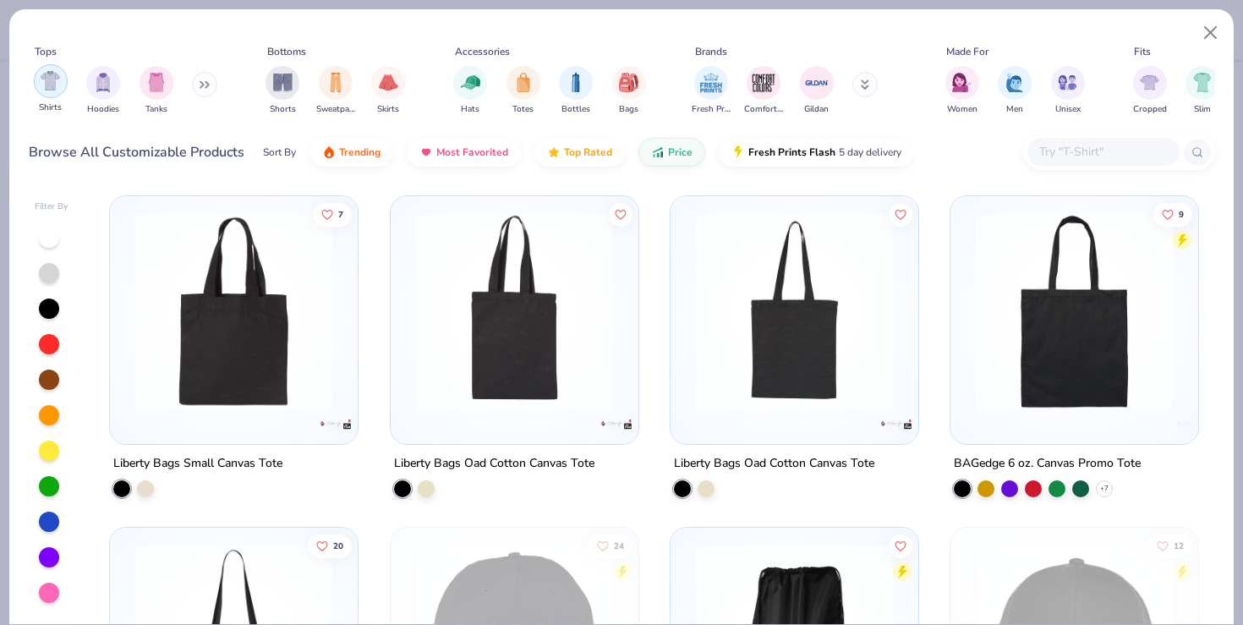
click at [61, 82] on div "filter for Shirts" at bounding box center [51, 81] width 34 height 34
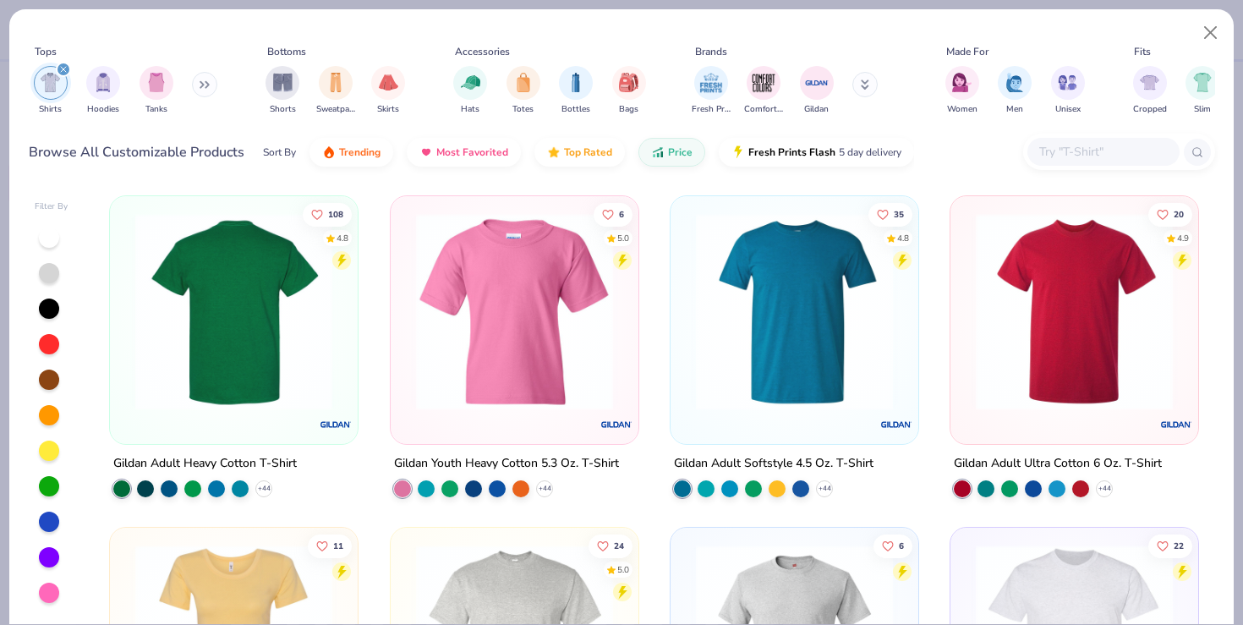
click at [127, 325] on img at bounding box center [20, 311] width 214 height 197
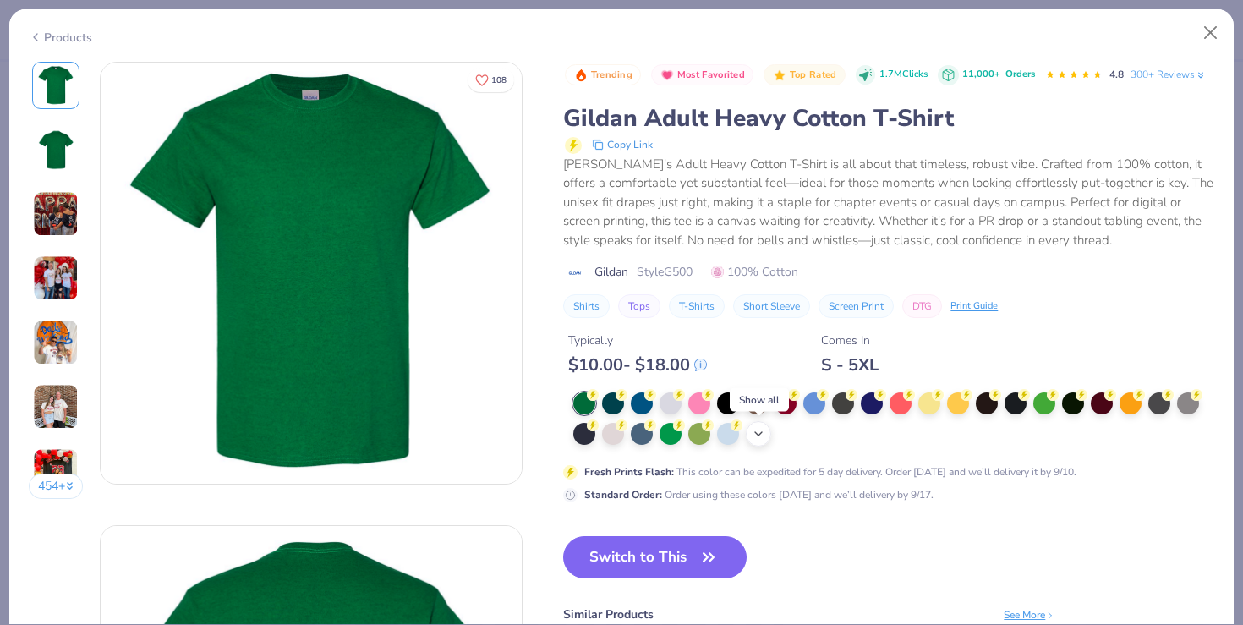
click at [764, 438] on icon at bounding box center [759, 434] width 14 height 14
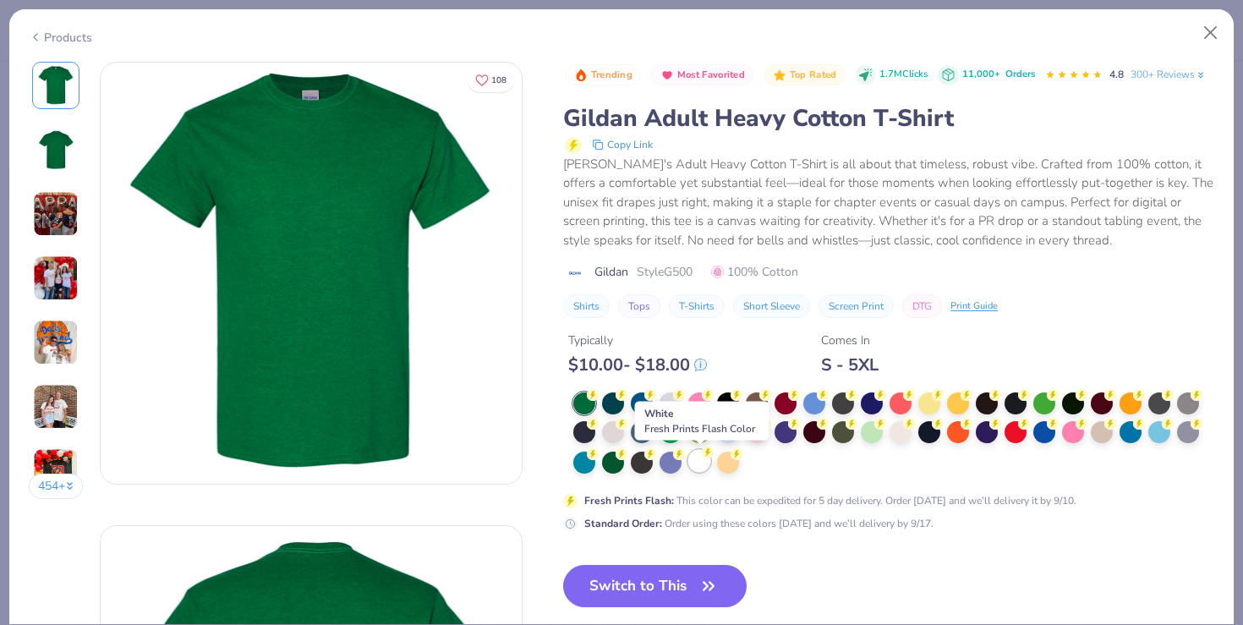
click at [699, 468] on div at bounding box center [699, 461] width 22 height 22
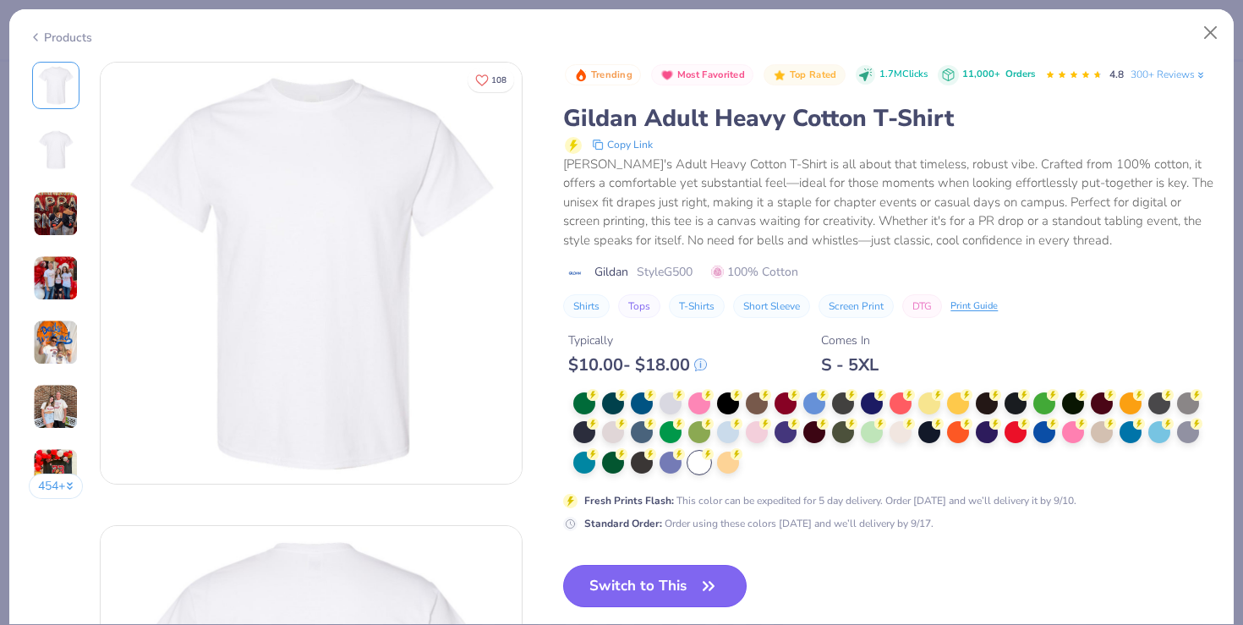
click at [666, 574] on button "Switch to This" at bounding box center [654, 586] width 183 height 42
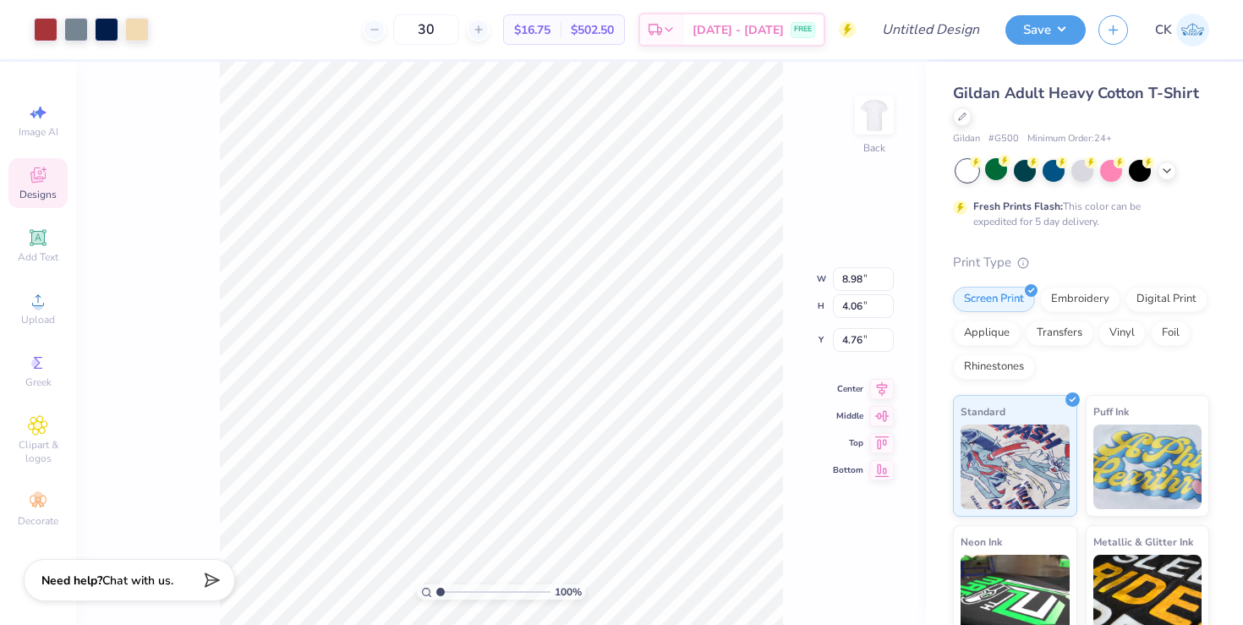
type input "10.89"
type input "4.93"
type input "8.80"
type input "12.47"
type input "5.64"
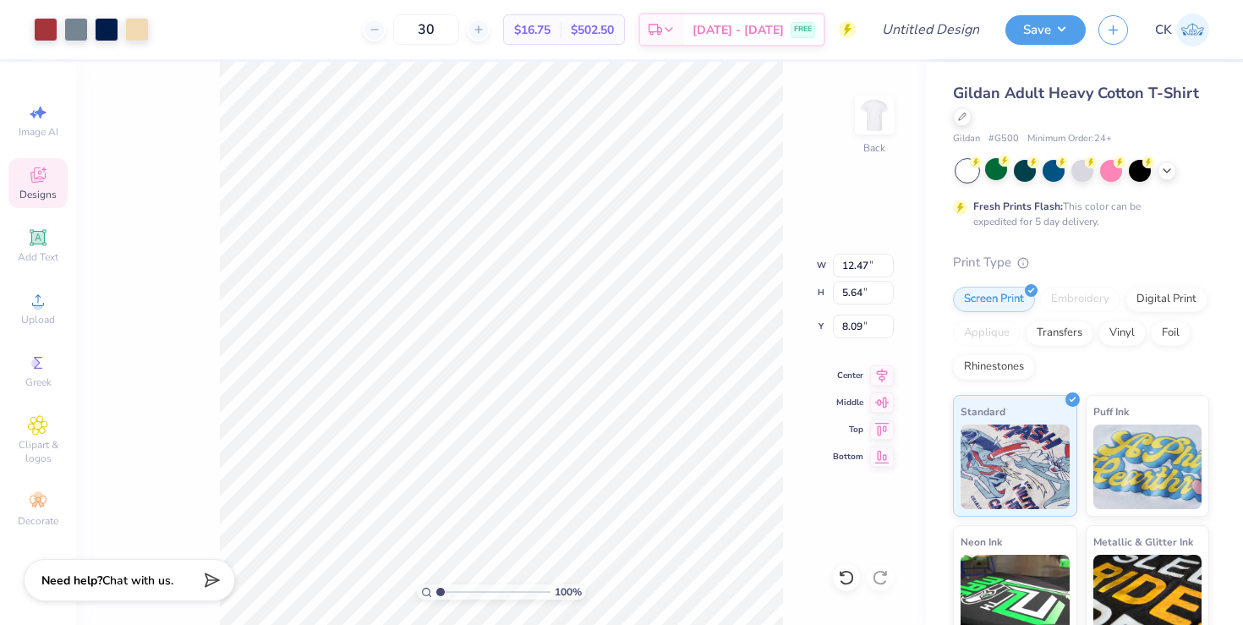
type input "5.72"
click at [818, 265] on div "100 % Back W 12.47 12.47 " H 5.64 5.64 " Y 5.72 5.72 " Center Middle Top Bottom" at bounding box center [501, 343] width 850 height 563
click at [955, 119] on div at bounding box center [962, 115] width 19 height 19
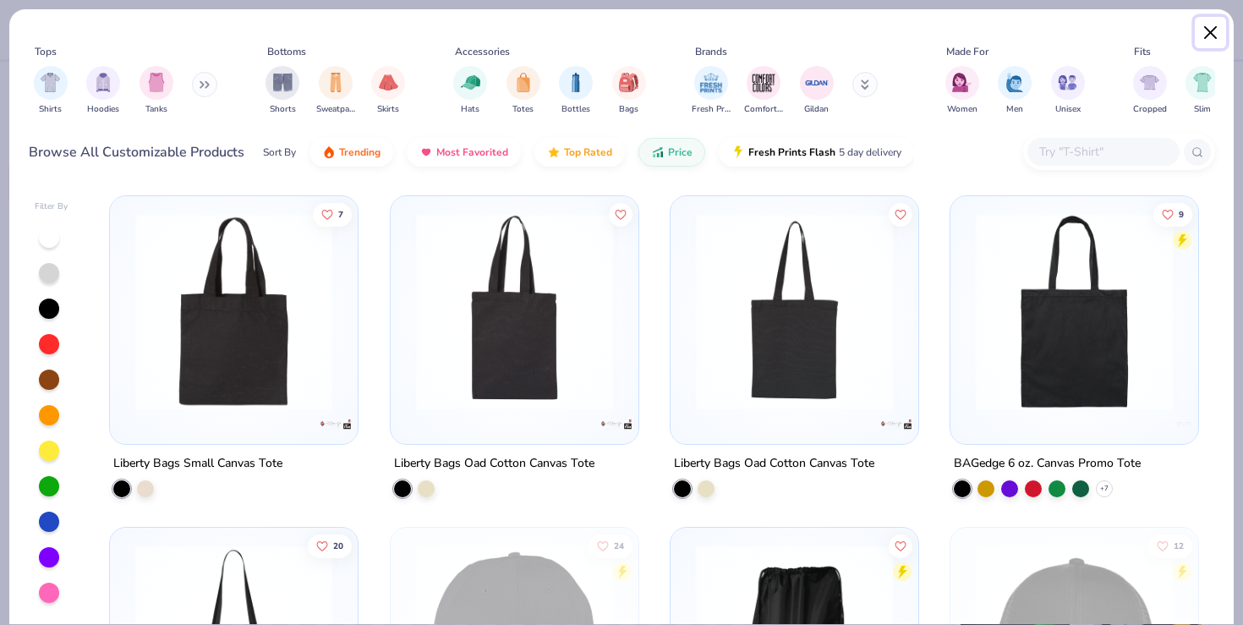
click at [1204, 28] on button "Close" at bounding box center [1211, 33] width 32 height 32
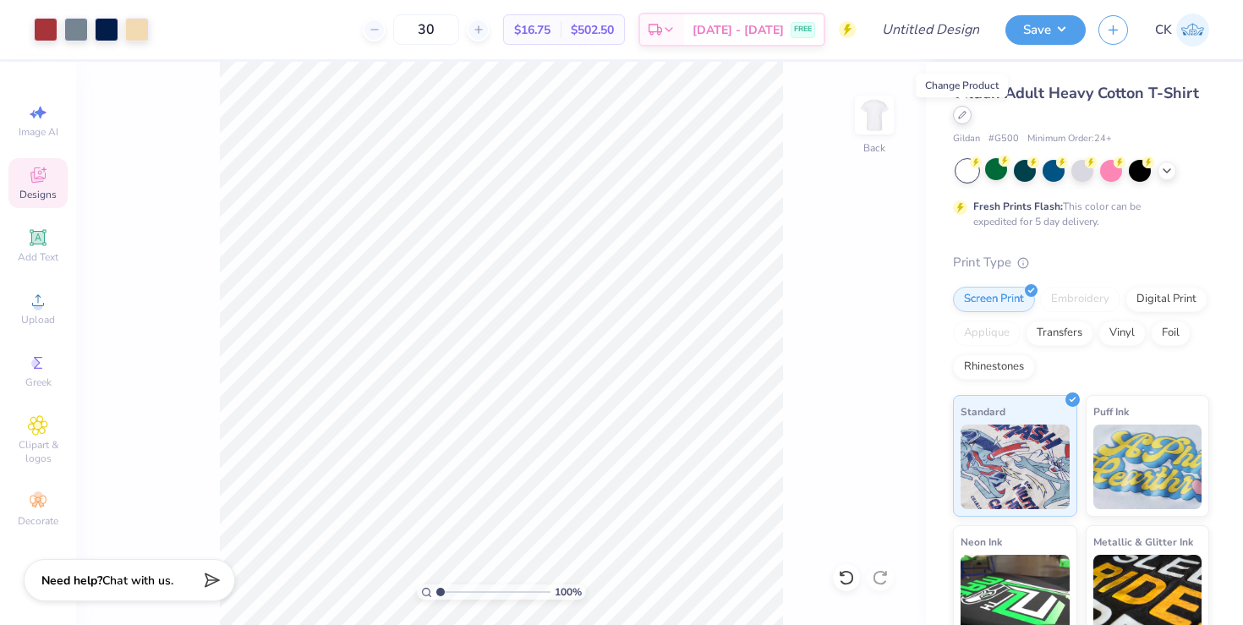
click at [962, 122] on div at bounding box center [962, 115] width 19 height 19
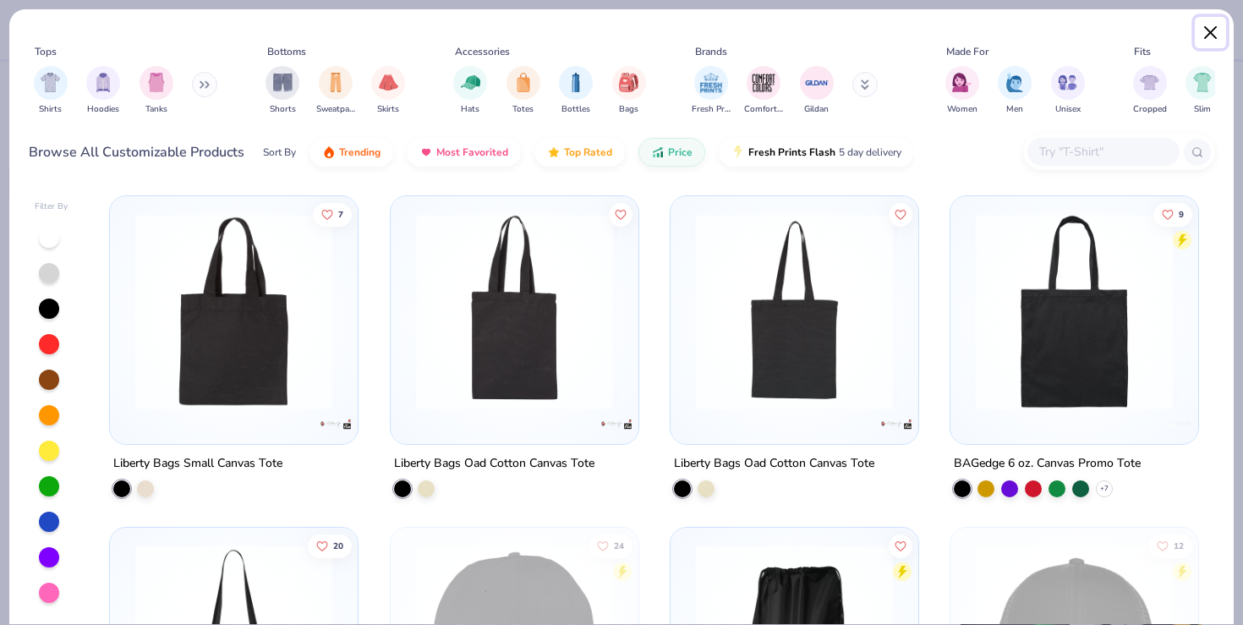
click at [1206, 33] on button "Close" at bounding box center [1211, 33] width 32 height 32
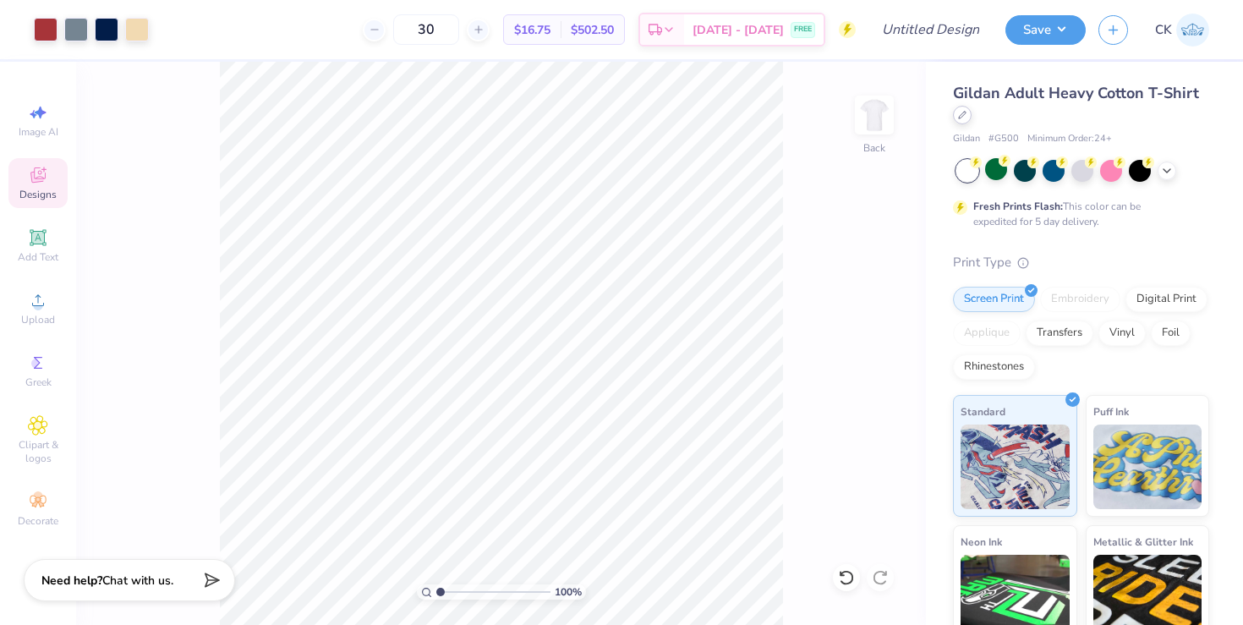
click at [966, 112] on icon at bounding box center [962, 115] width 8 height 8
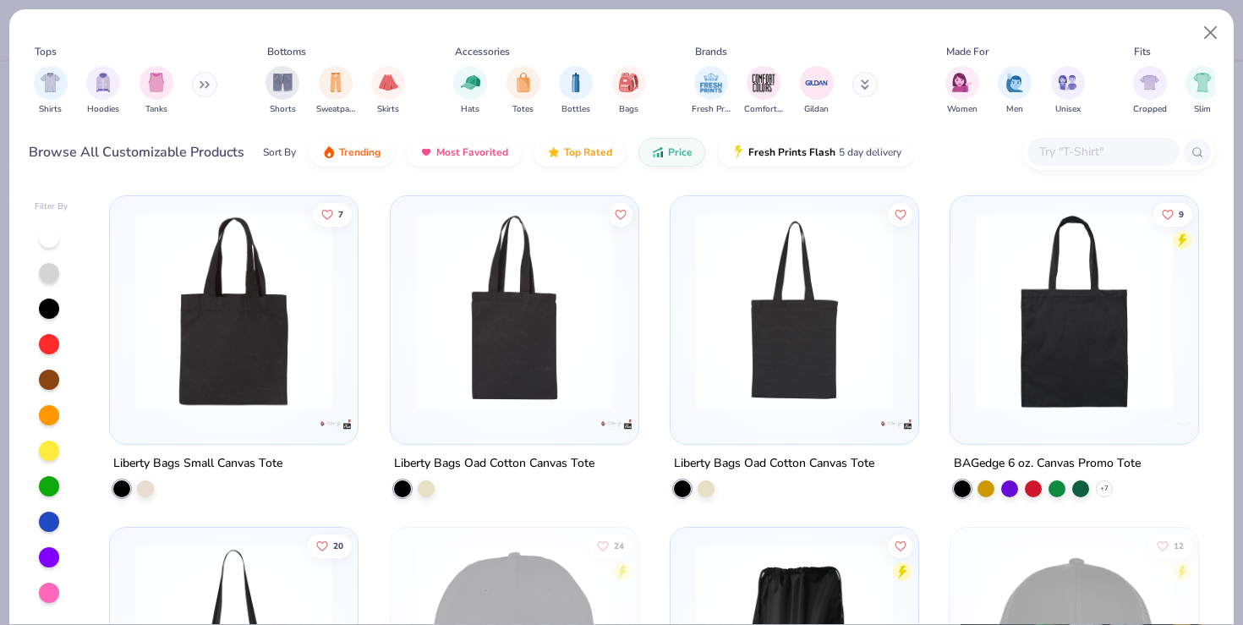
click at [1077, 151] on input "text" at bounding box center [1102, 151] width 130 height 19
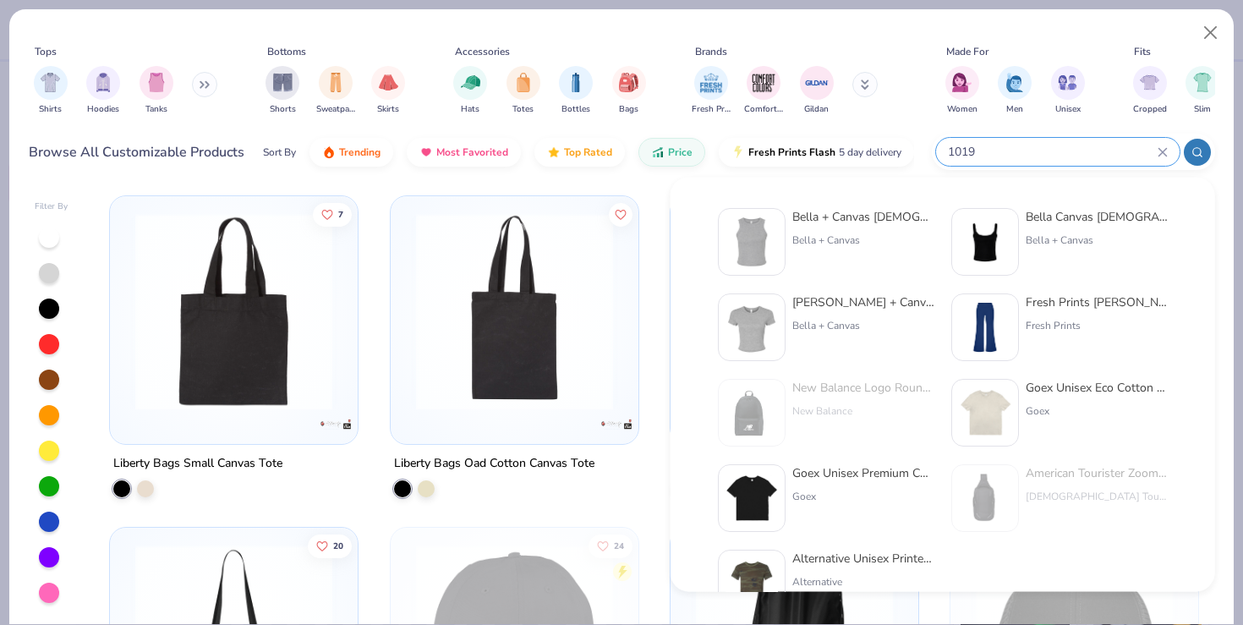
type input "1019"
click at [747, 246] on img at bounding box center [751, 242] width 52 height 52
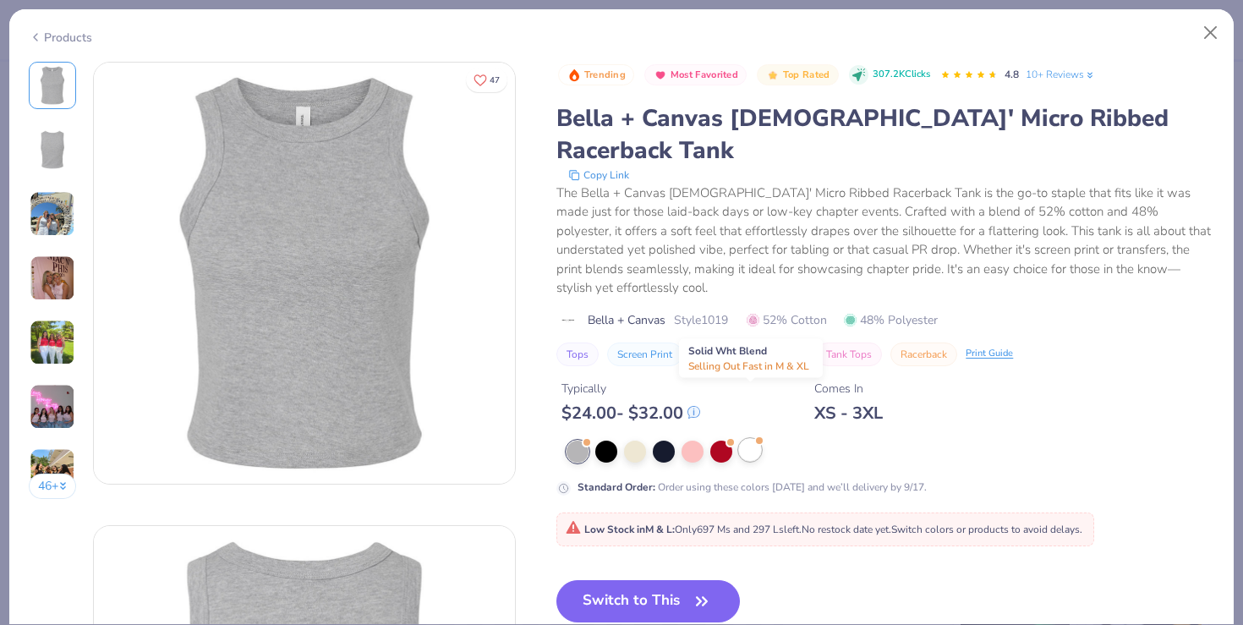
click at [747, 439] on div at bounding box center [750, 450] width 22 height 22
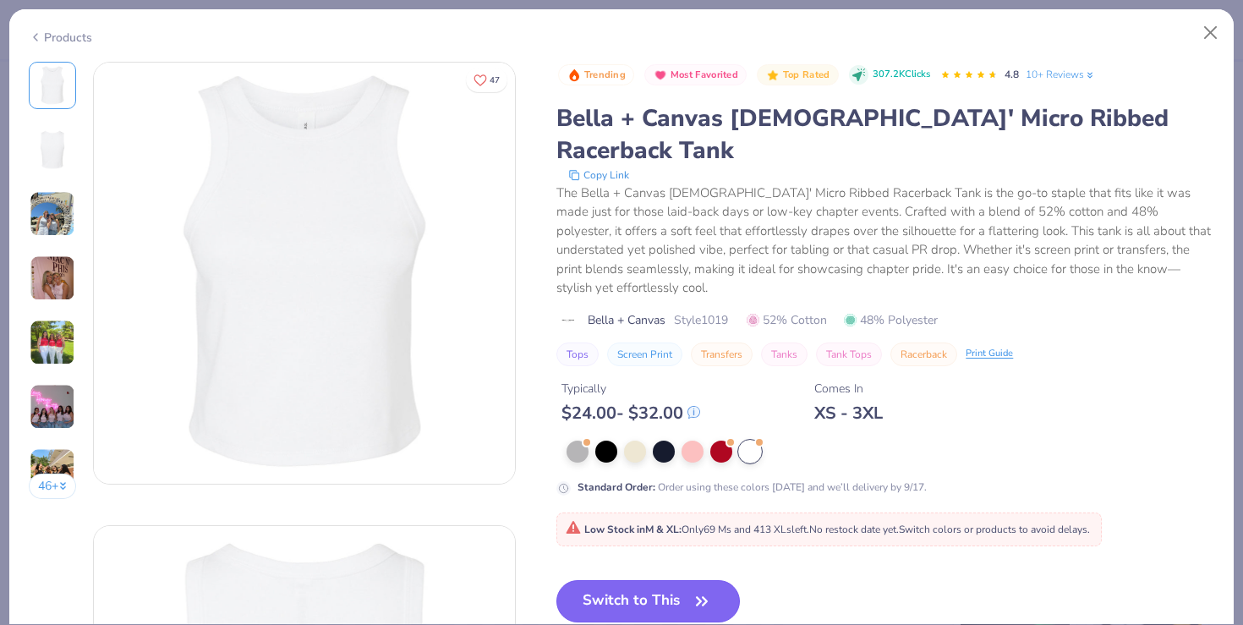
click at [677, 580] on button "Switch to This" at bounding box center [647, 601] width 183 height 42
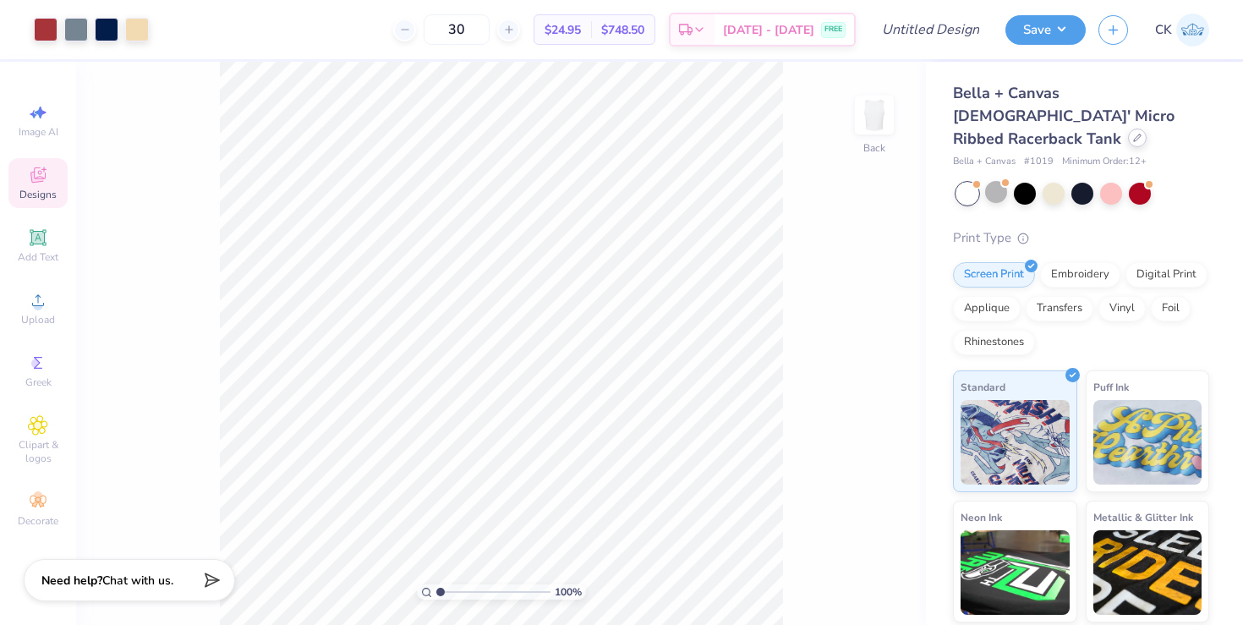
click at [1128, 129] on div at bounding box center [1137, 138] width 19 height 19
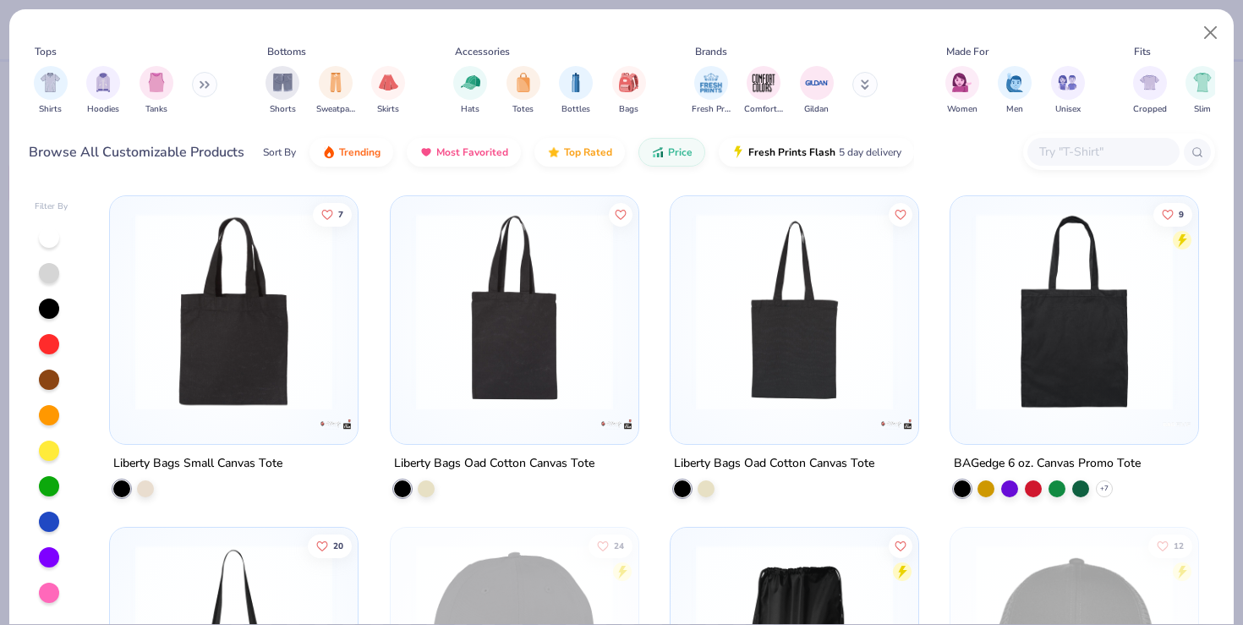
click at [1072, 168] on div at bounding box center [1119, 152] width 192 height 36
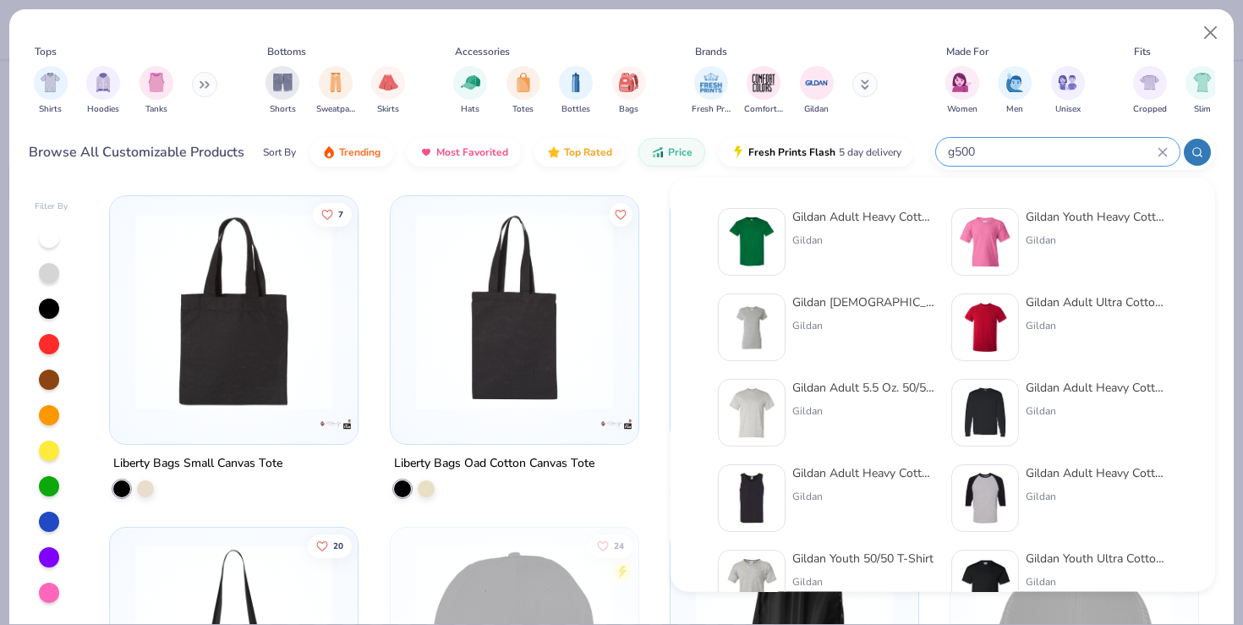
type input "g500"
click at [749, 240] on img at bounding box center [751, 242] width 52 height 52
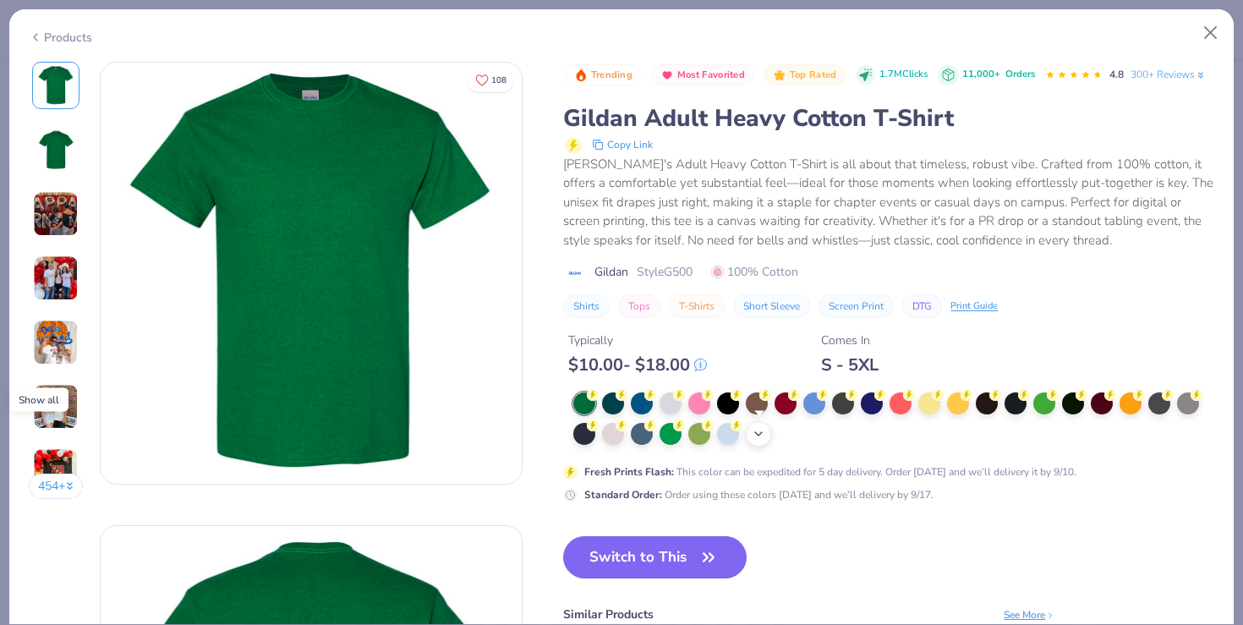
click at [763, 440] on icon at bounding box center [759, 434] width 14 height 14
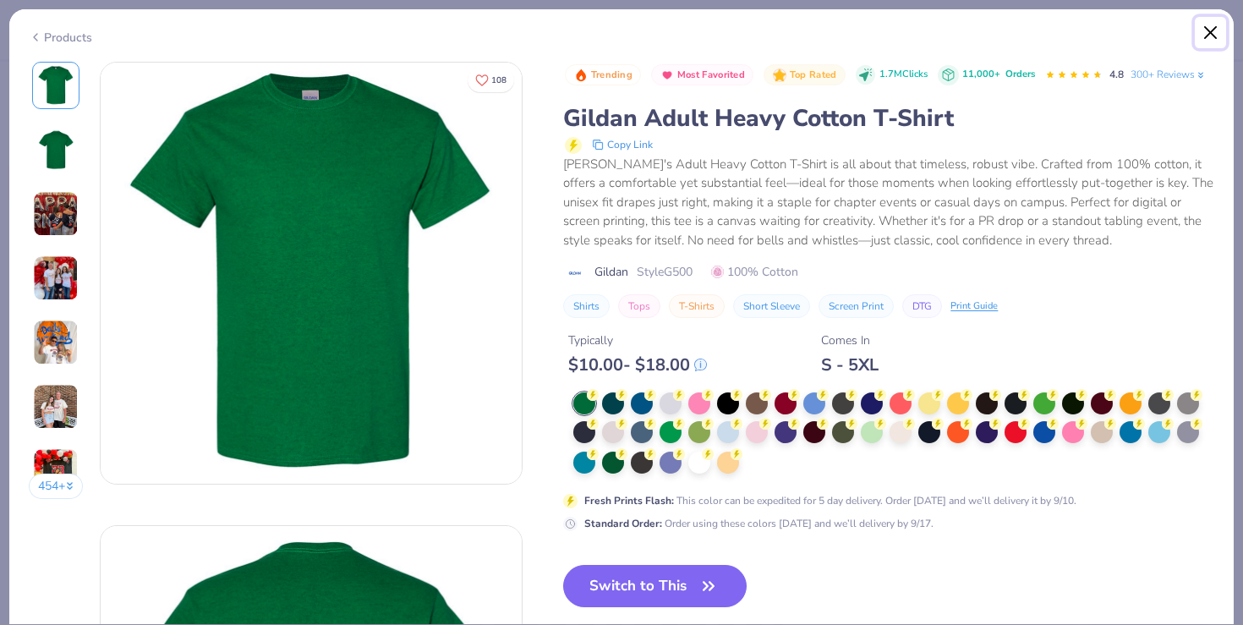
click at [1206, 28] on button "Close" at bounding box center [1211, 33] width 32 height 32
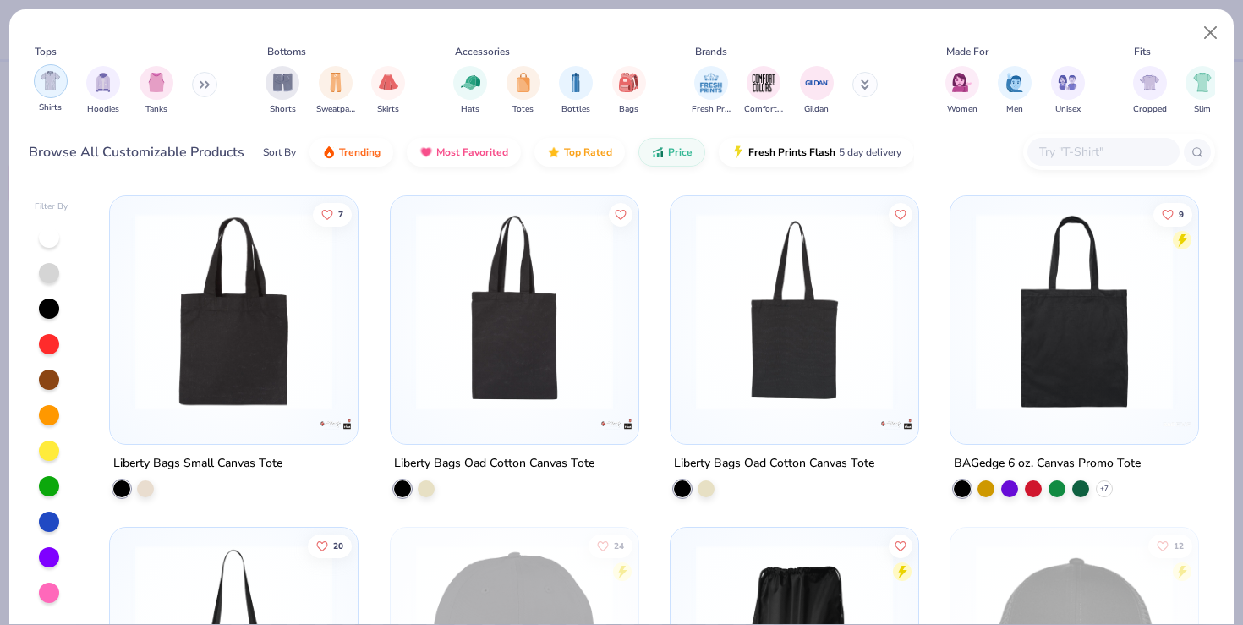
click at [42, 81] on img "filter for Shirts" at bounding box center [50, 80] width 19 height 19
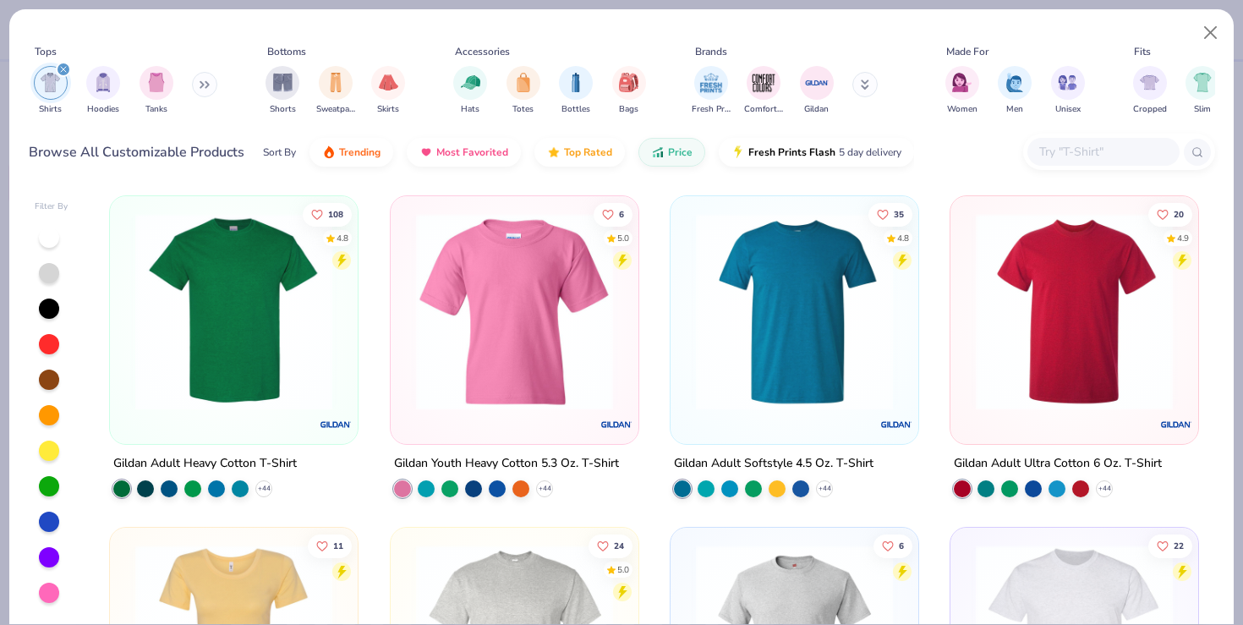
click at [775, 341] on img at bounding box center [794, 311] width 214 height 197
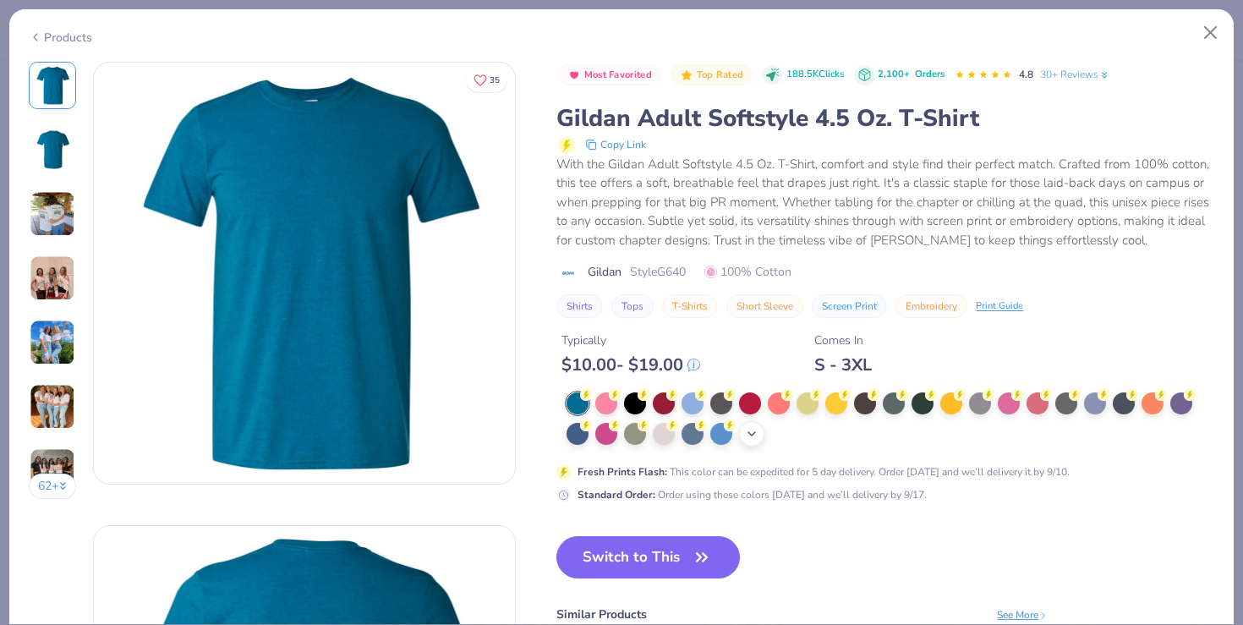
click at [745, 435] on icon at bounding box center [752, 434] width 14 height 14
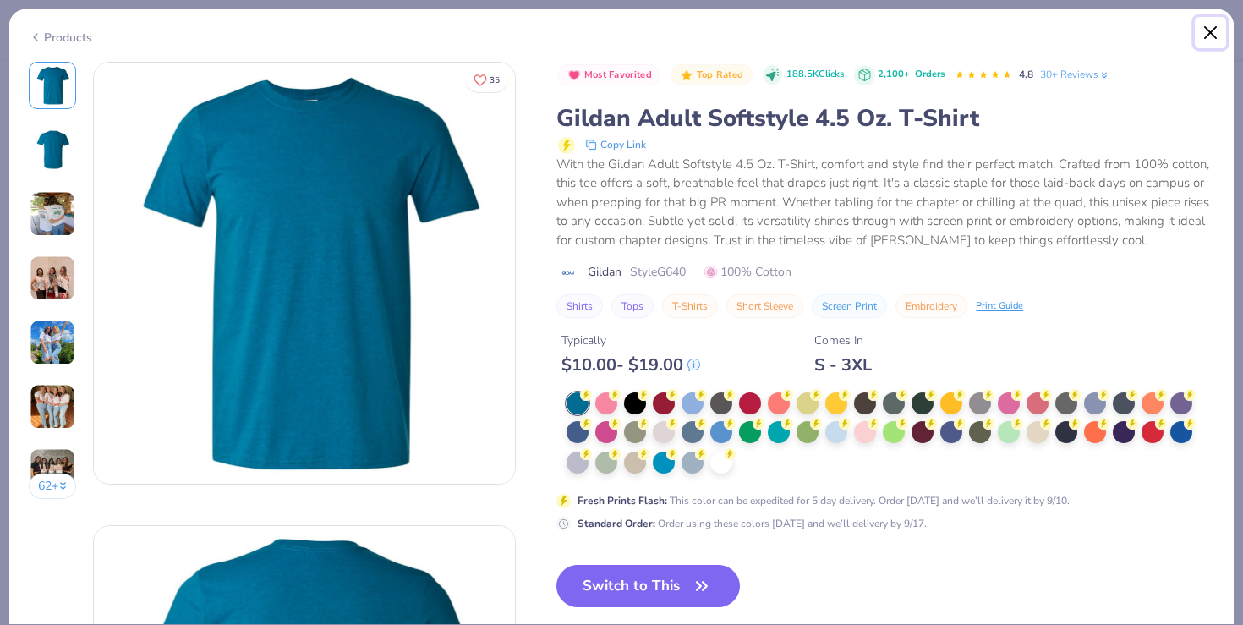
click at [1211, 32] on button "Close" at bounding box center [1211, 33] width 32 height 32
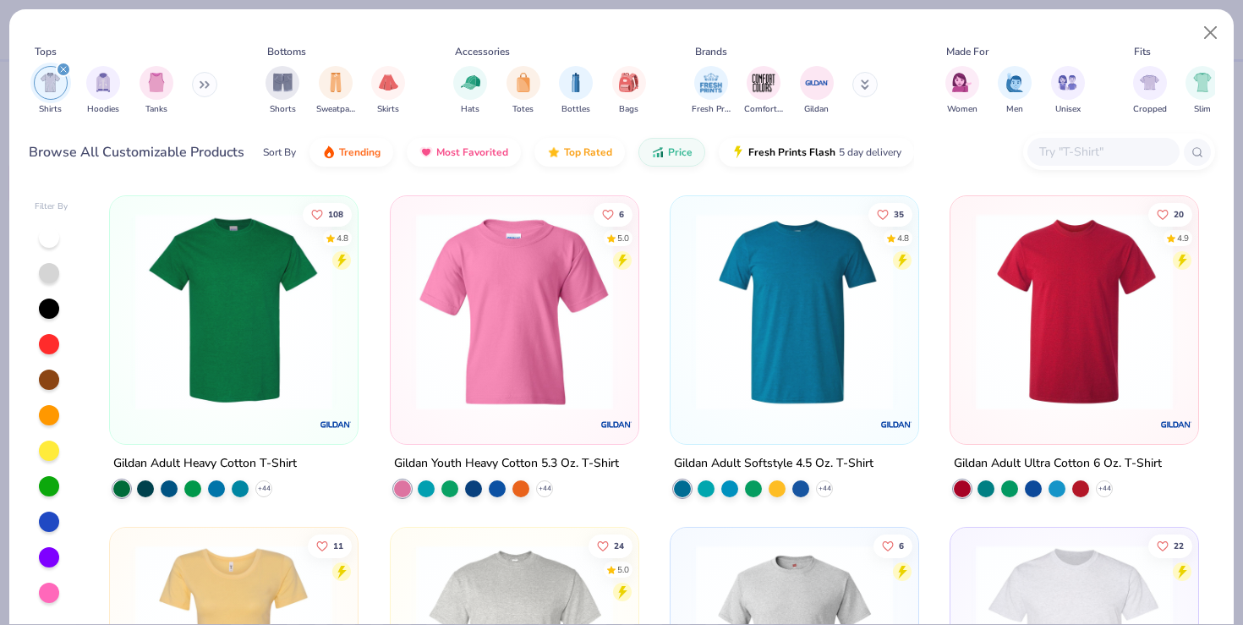
click at [1037, 346] on img at bounding box center [1074, 311] width 214 height 197
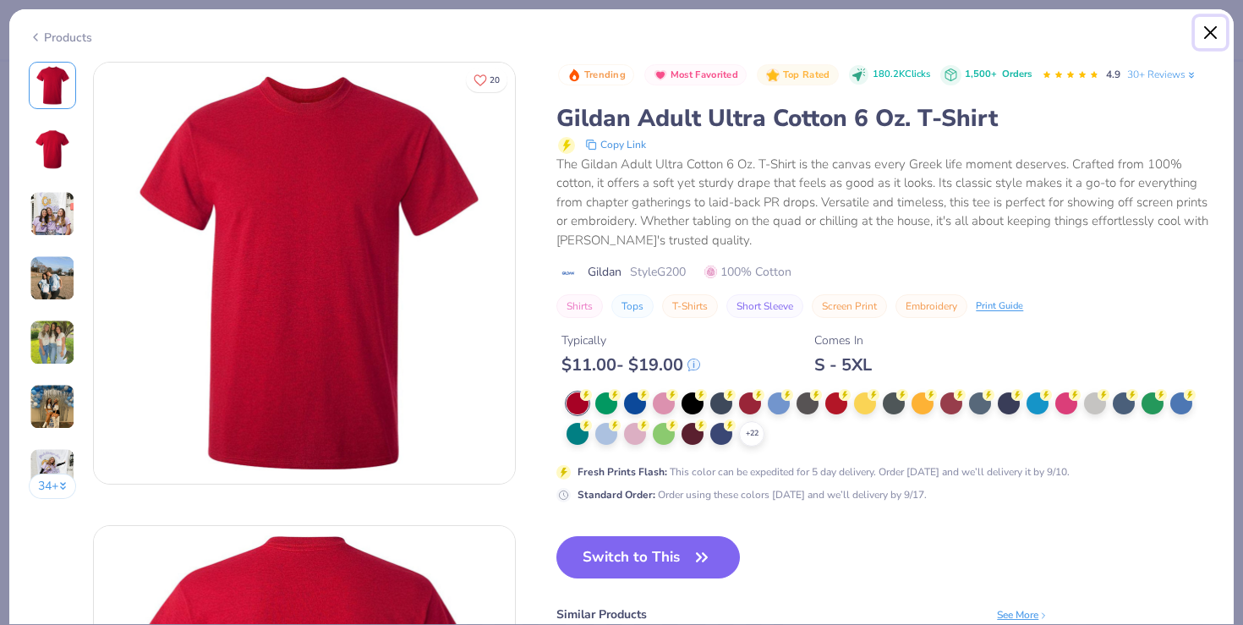
click at [1212, 37] on button "Close" at bounding box center [1211, 33] width 32 height 32
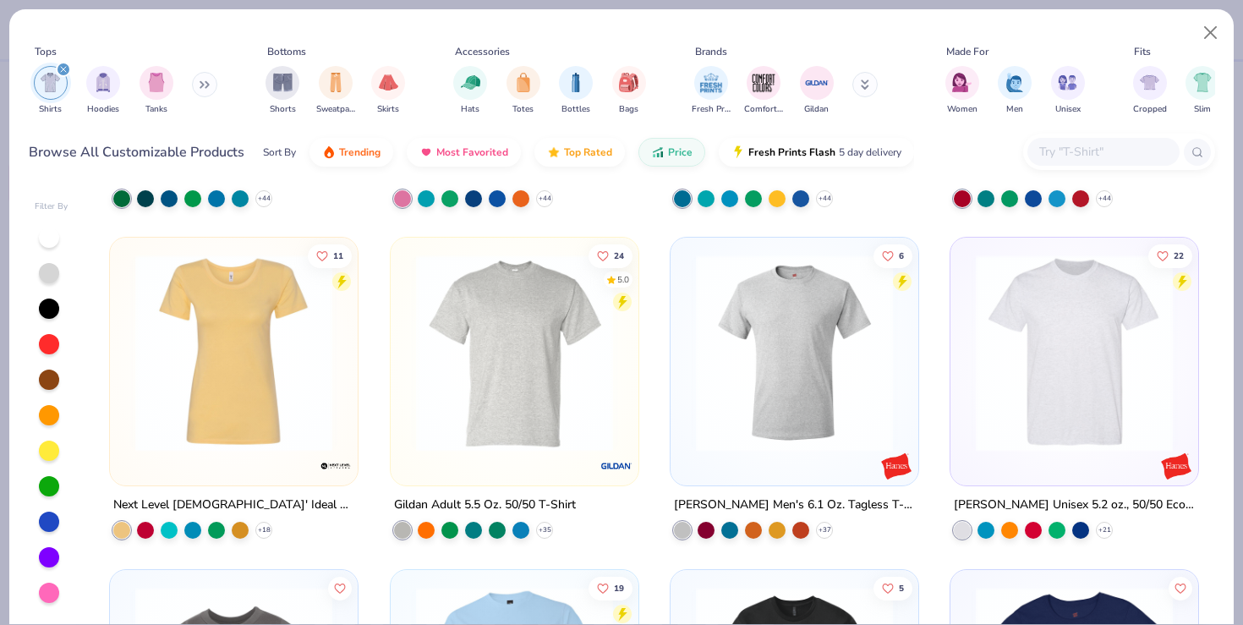
scroll to position [293, 0]
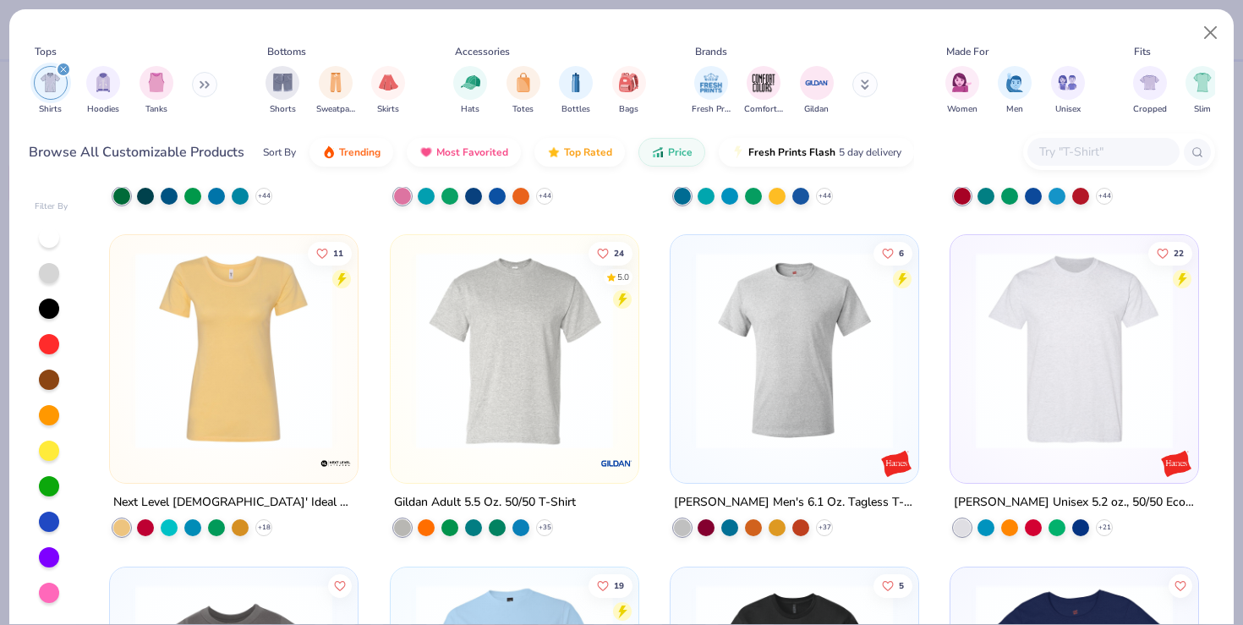
click at [267, 405] on img at bounding box center [234, 350] width 214 height 197
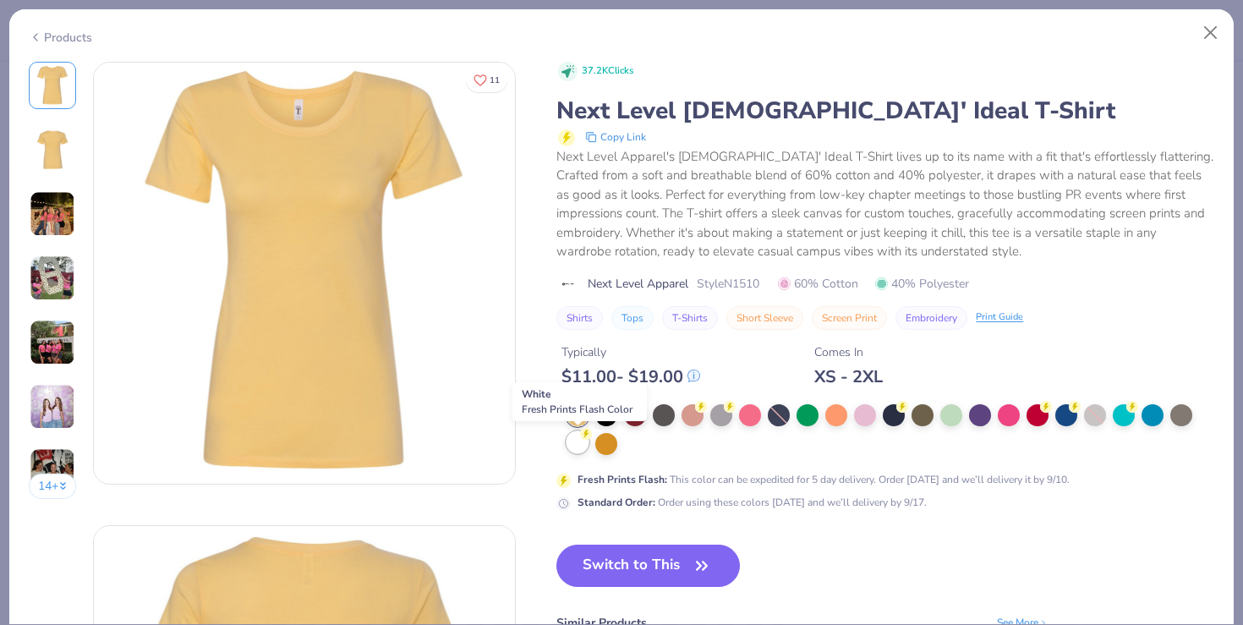
click at [581, 440] on div at bounding box center [577, 442] width 22 height 22
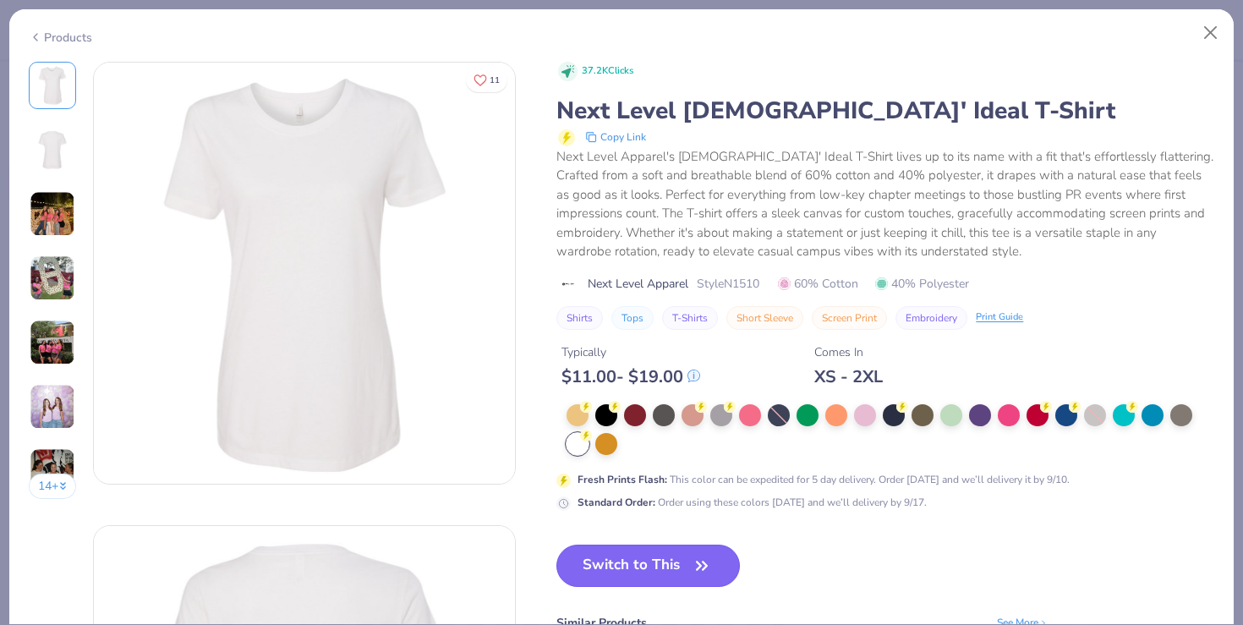
click at [651, 545] on button "Switch to This" at bounding box center [647, 565] width 183 height 42
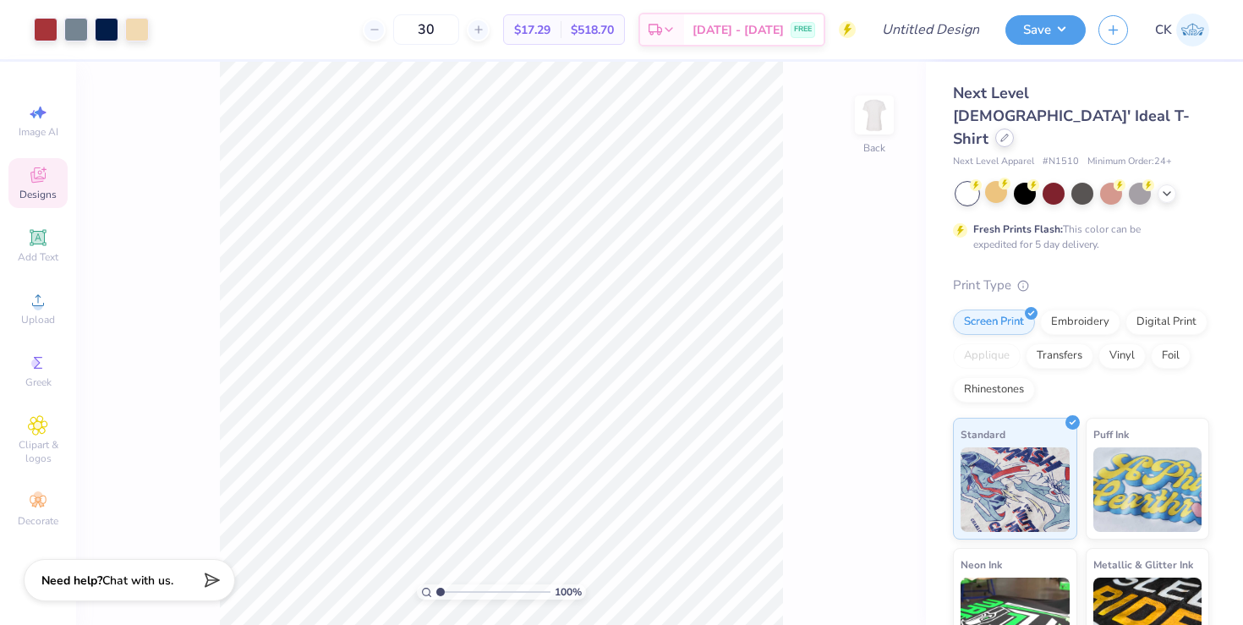
click at [1009, 134] on icon at bounding box center [1004, 138] width 8 height 8
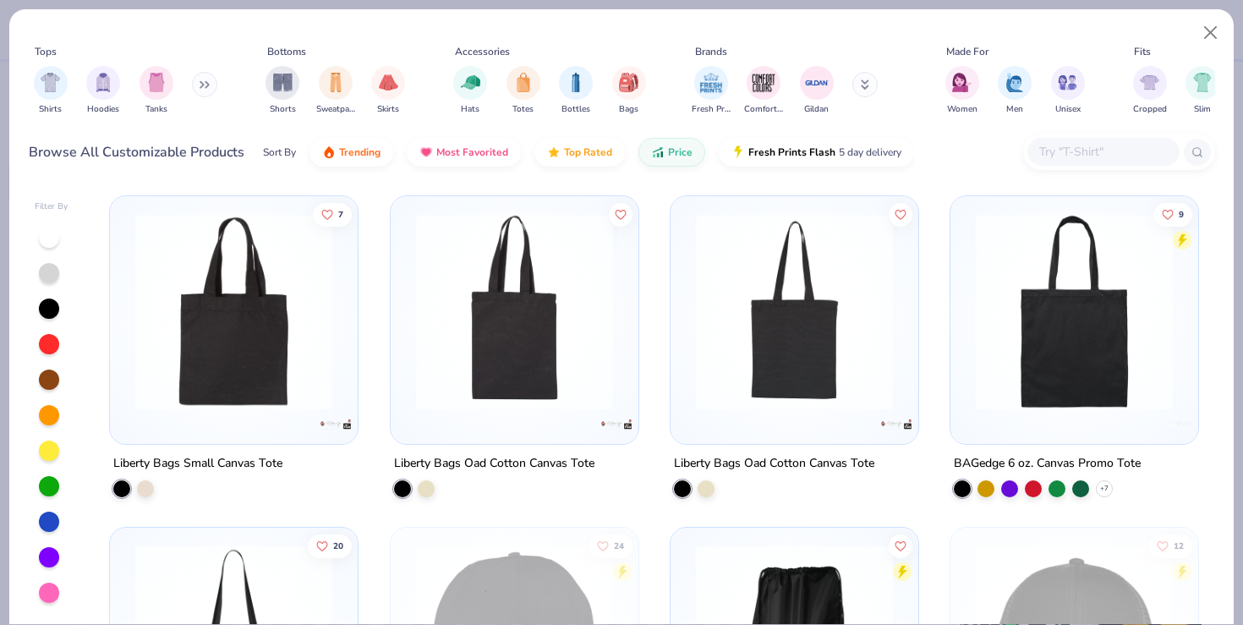
click at [1081, 156] on input "text" at bounding box center [1102, 151] width 130 height 19
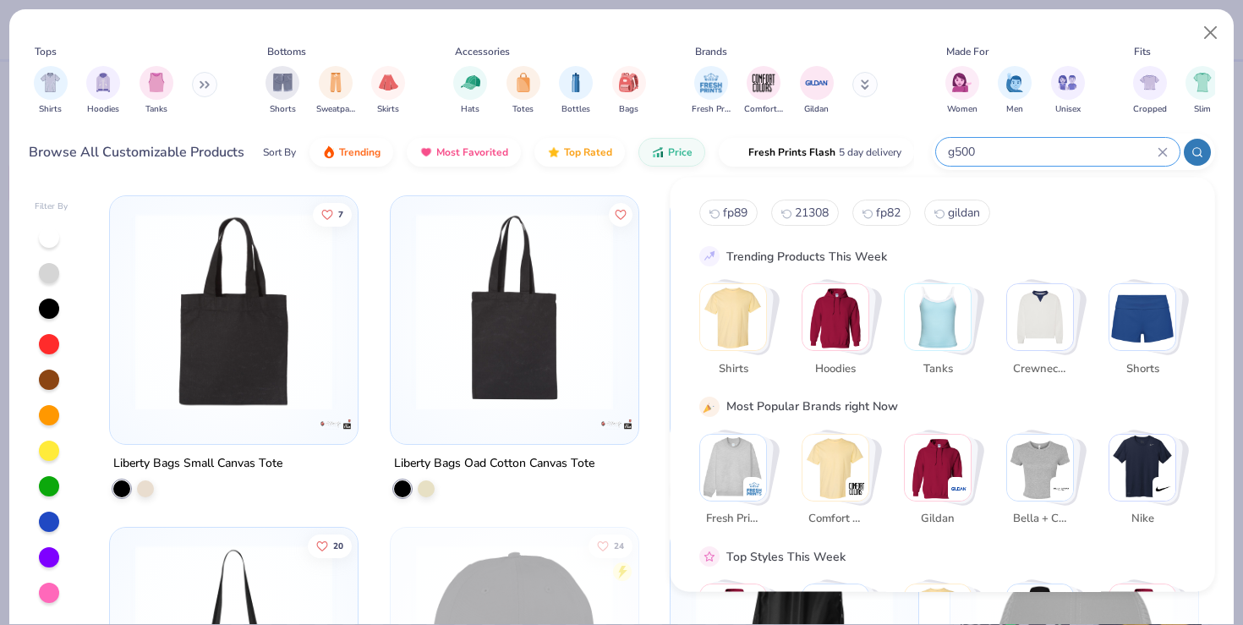
type input "g500"
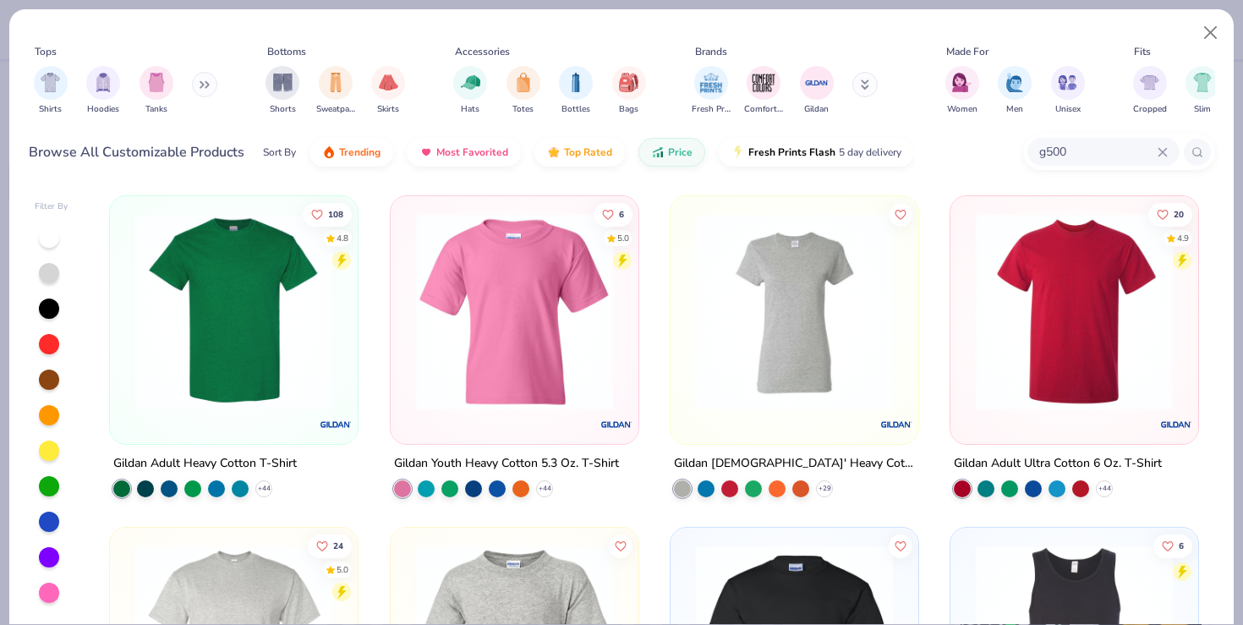
click at [249, 298] on img at bounding box center [234, 311] width 214 height 197
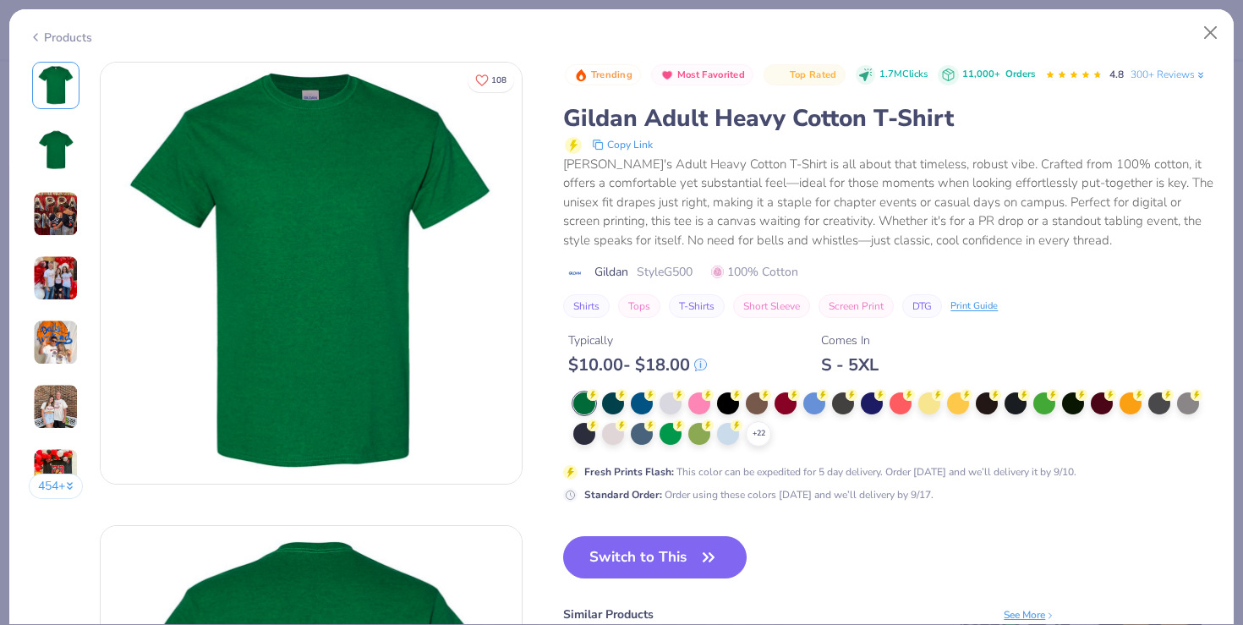
click at [757, 446] on div "+ 22 Fresh Prints Flash : This color can be expedited for 5 day delivery. Order…" at bounding box center [888, 447] width 651 height 110
click at [759, 435] on polyline at bounding box center [758, 433] width 7 height 3
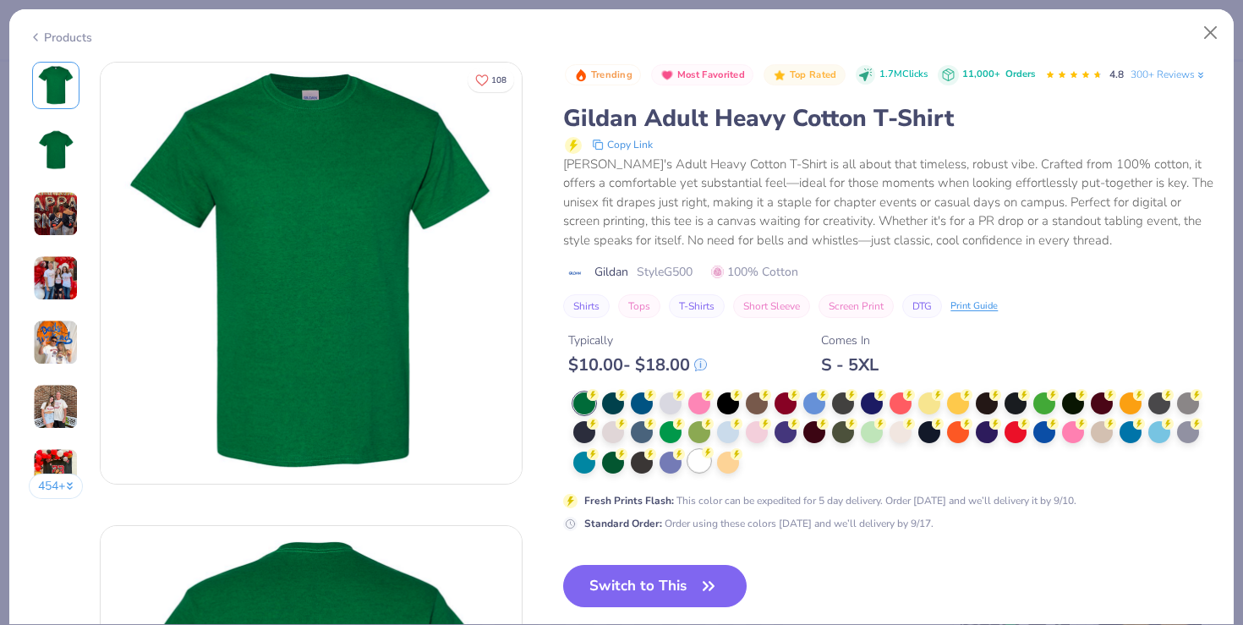
click at [710, 462] on div at bounding box center [699, 461] width 22 height 22
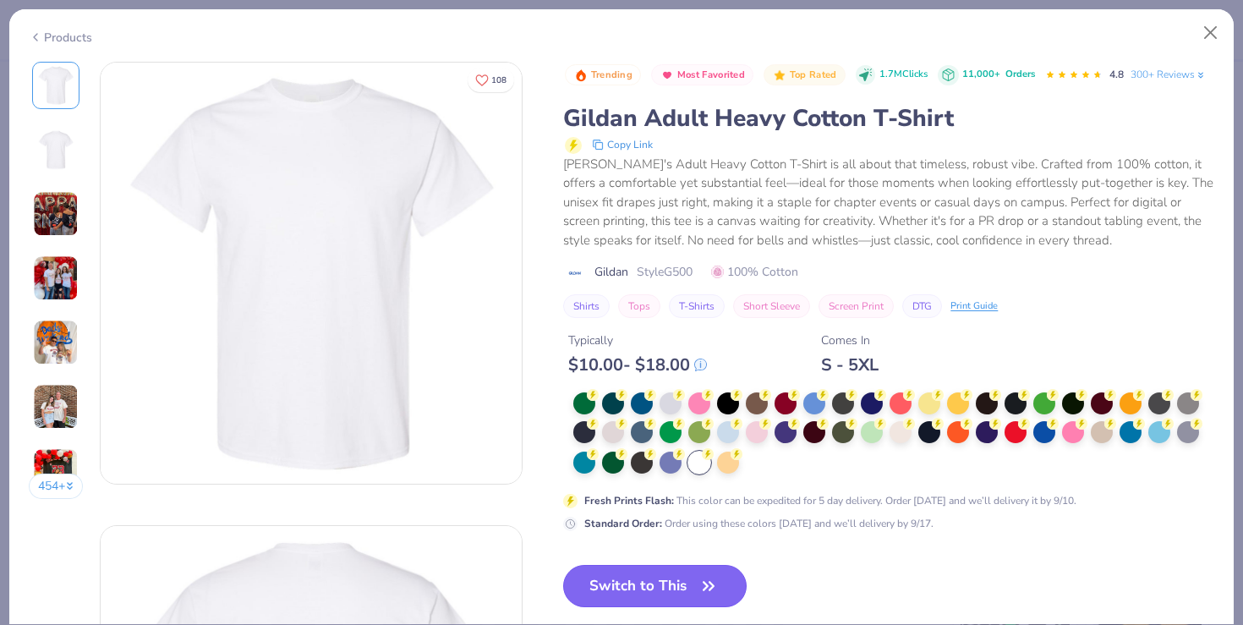
click at [653, 594] on button "Switch to This" at bounding box center [654, 586] width 183 height 42
